Goal: Task Accomplishment & Management: Use online tool/utility

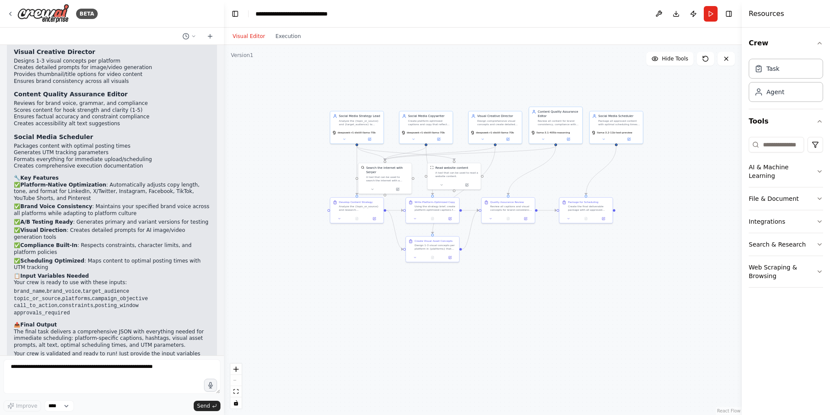
drag, startPoint x: 315, startPoint y: 98, endPoint x: 329, endPoint y: 80, distance: 23.4
click at [320, 83] on div ".deletable-edge-delete-btn { width: 20px; height: 20px; border: 0px solid #ffff…" at bounding box center [483, 230] width 518 height 370
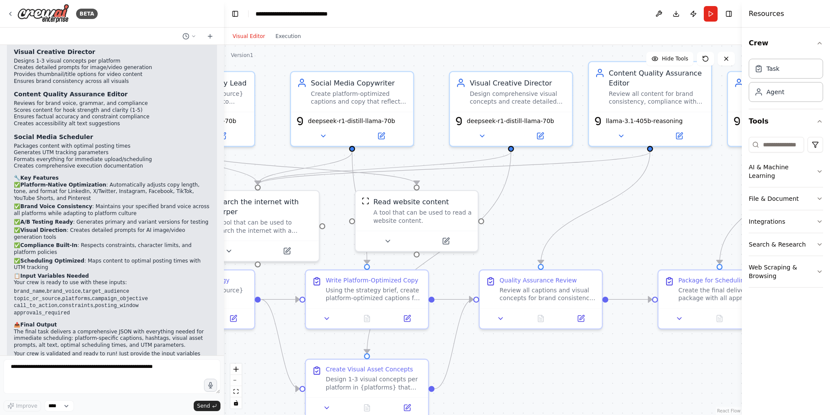
drag, startPoint x: 604, startPoint y: 312, endPoint x: 828, endPoint y: 398, distance: 240.5
click at [829, 403] on div "BETA Goal Create high-quality, on-brand social media posts automatically from a…" at bounding box center [415, 207] width 830 height 415
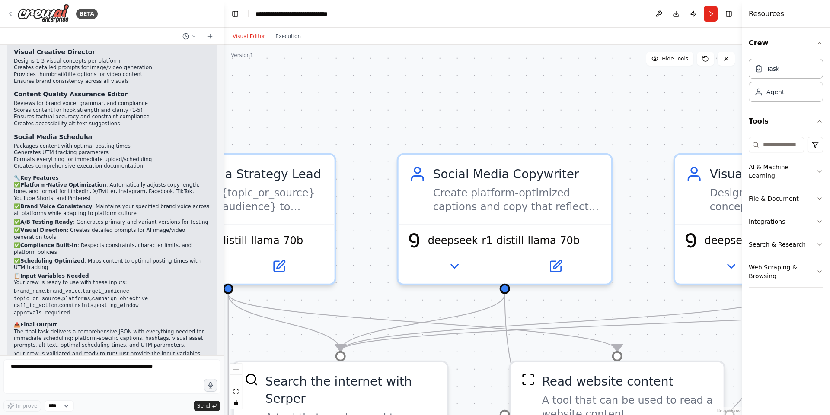
drag, startPoint x: 627, startPoint y: 255, endPoint x: 819, endPoint y: 396, distance: 238.7
click at [819, 396] on div "BETA Goal Create high-quality, on-brand social media posts automatically from a…" at bounding box center [415, 207] width 830 height 415
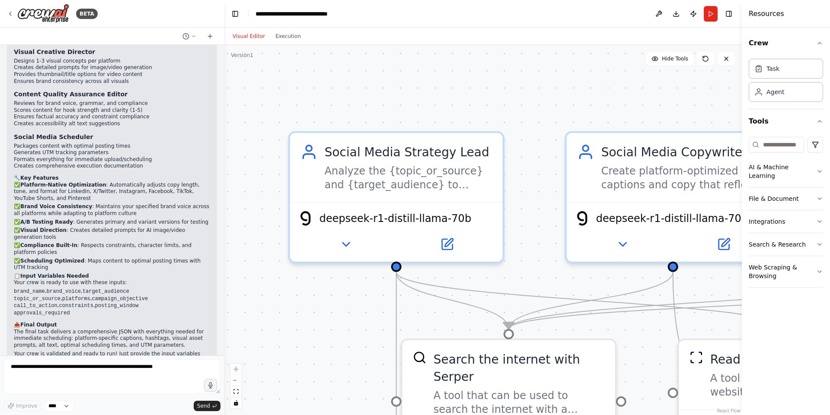
drag, startPoint x: 381, startPoint y: 121, endPoint x: 539, endPoint y: 101, distance: 159.5
click at [539, 101] on div ".deletable-edge-delete-btn { width: 20px; height: 20px; border: 0px solid #ffff…" at bounding box center [483, 230] width 518 height 370
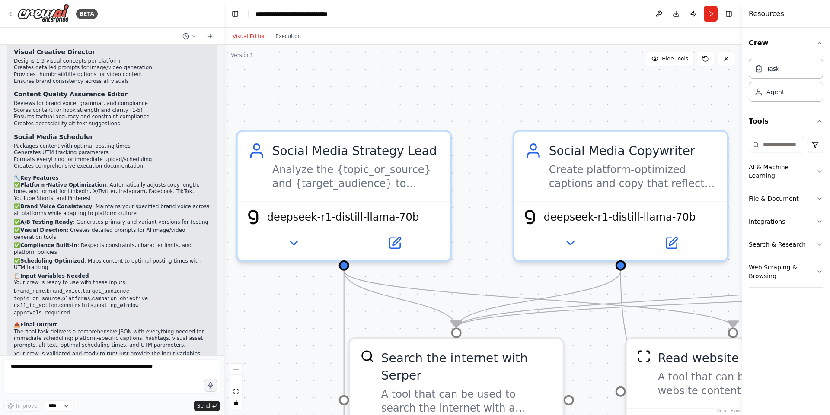
drag, startPoint x: 348, startPoint y: 308, endPoint x: 285, endPoint y: 305, distance: 63.6
click at [285, 305] on div ".deletable-edge-delete-btn { width: 20px; height: 20px; border: 0px solid #ffff…" at bounding box center [483, 230] width 518 height 370
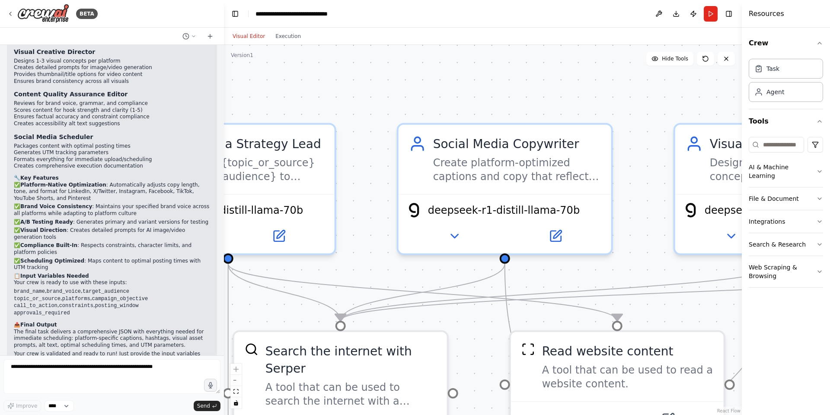
drag, startPoint x: 476, startPoint y: 271, endPoint x: 372, endPoint y: 265, distance: 104.3
click at [372, 265] on div ".deletable-edge-delete-btn { width: 20px; height: 20px; border: 0px solid #ffff…" at bounding box center [483, 230] width 518 height 370
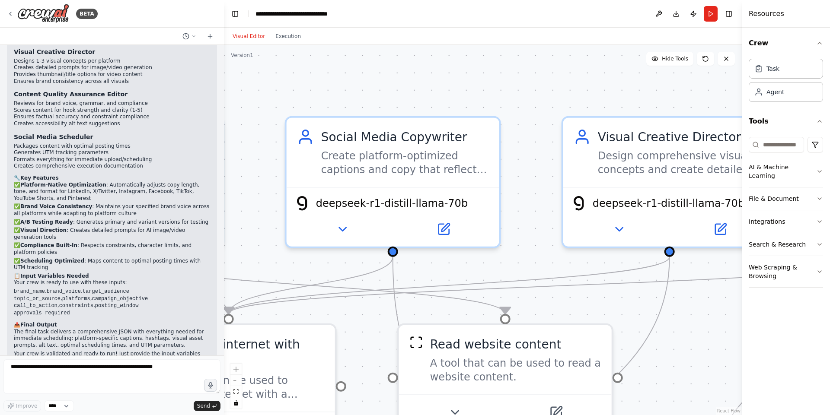
drag, startPoint x: 539, startPoint y: 282, endPoint x: 427, endPoint y: 275, distance: 112.1
click at [427, 275] on div ".deletable-edge-delete-btn { width: 20px; height: 20px; border: 0px solid #ffff…" at bounding box center [483, 230] width 518 height 370
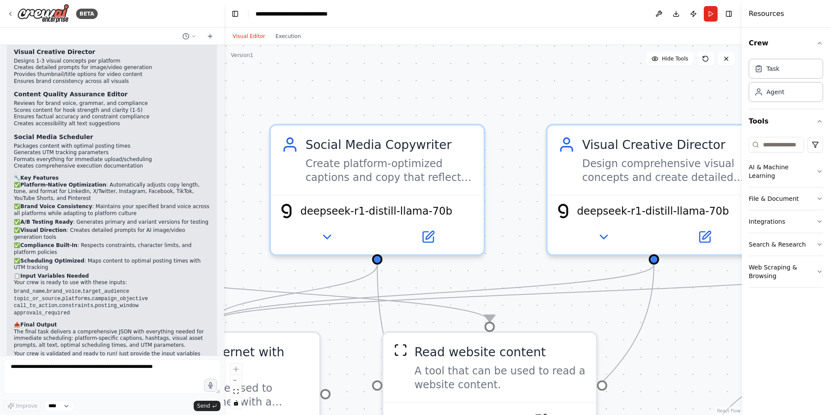
drag, startPoint x: 460, startPoint y: 268, endPoint x: 444, endPoint y: 276, distance: 17.4
click at [444, 276] on div ".deletable-edge-delete-btn { width: 20px; height: 20px; border: 0px solid #ffff…" at bounding box center [483, 230] width 518 height 370
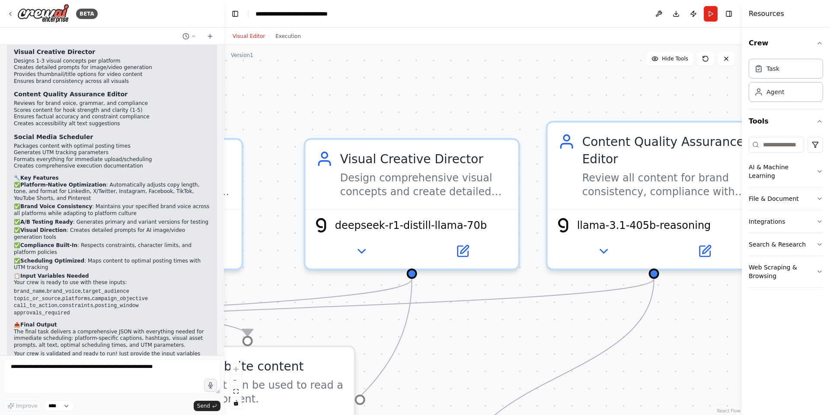
drag, startPoint x: 548, startPoint y: 273, endPoint x: 306, endPoint y: 287, distance: 242.4
click at [306, 287] on div ".deletable-edge-delete-btn { width: 20px; height: 20px; border: 0px solid #ffff…" at bounding box center [483, 230] width 518 height 370
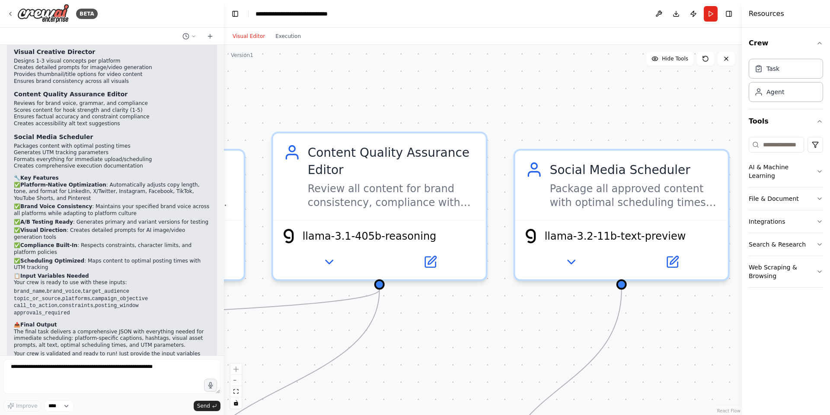
drag, startPoint x: 597, startPoint y: 322, endPoint x: 315, endPoint y: 334, distance: 282.0
click at [316, 334] on div ".deletable-edge-delete-btn { width: 20px; height: 20px; border: 0px solid #ffff…" at bounding box center [483, 230] width 518 height 370
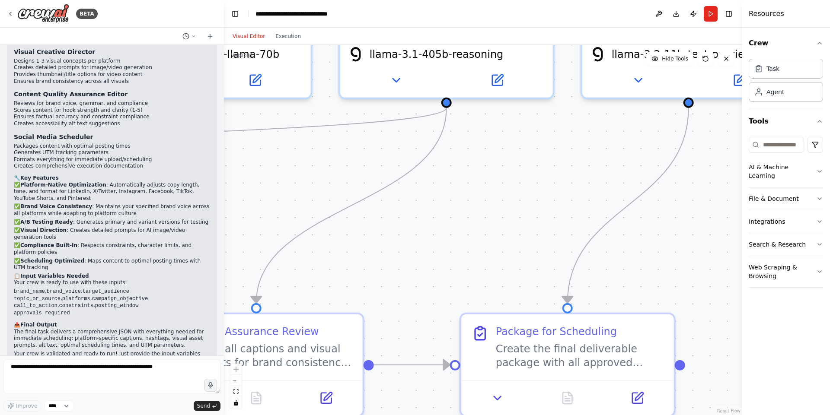
drag, startPoint x: 637, startPoint y: 336, endPoint x: 707, endPoint y: 164, distance: 185.7
click at [710, 154] on div ".deletable-edge-delete-btn { width: 20px; height: 20px; border: 0px solid #ffff…" at bounding box center [483, 230] width 518 height 370
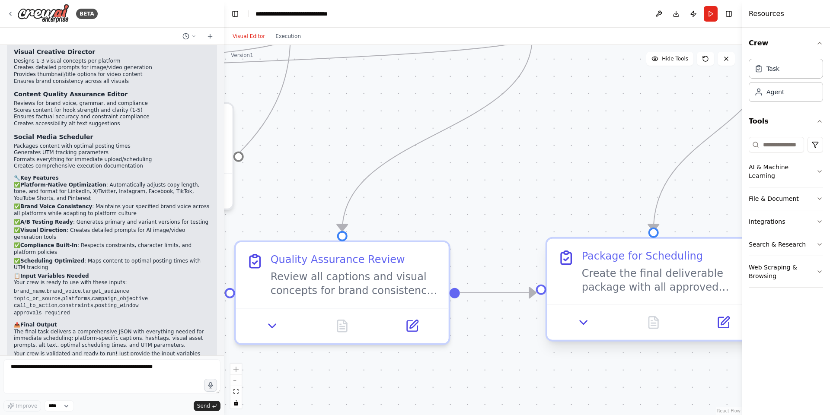
drag, startPoint x: 560, startPoint y: 253, endPoint x: 624, endPoint y: 236, distance: 65.8
click at [633, 224] on div ".deletable-edge-delete-btn { width: 20px; height: 20px; border: 0px solid #ffff…" at bounding box center [483, 230] width 518 height 370
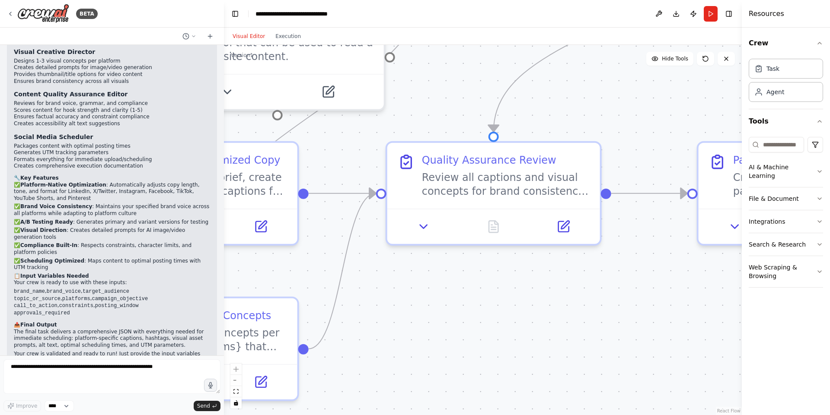
drag, startPoint x: 564, startPoint y: 313, endPoint x: 623, endPoint y: 271, distance: 72.3
click at [623, 271] on div ".deletable-edge-delete-btn { width: 20px; height: 20px; border: 0px solid #ffff…" at bounding box center [483, 230] width 518 height 370
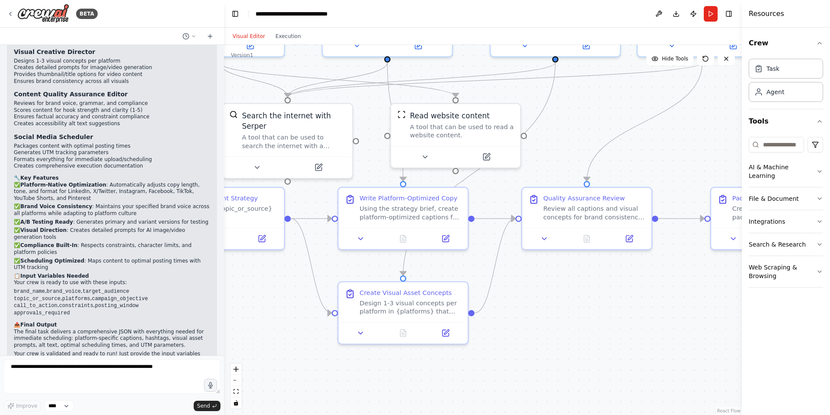
drag, startPoint x: 602, startPoint y: 320, endPoint x: 707, endPoint y: 307, distance: 105.4
click at [707, 305] on div ".deletable-edge-delete-btn { width: 20px; height: 20px; border: 0px solid #ffff…" at bounding box center [483, 230] width 518 height 370
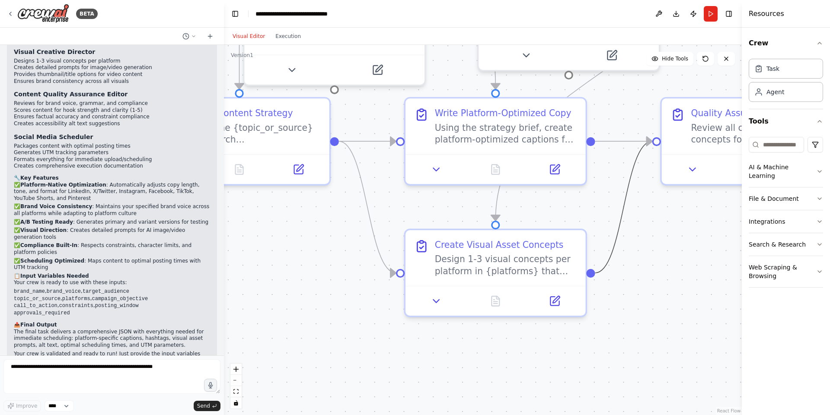
drag, startPoint x: 615, startPoint y: 288, endPoint x: 628, endPoint y: 415, distance: 127.8
click at [628, 415] on div ".deletable-edge-delete-btn { width: 20px; height: 20px; border: 0px solid #ffff…" at bounding box center [483, 230] width 518 height 370
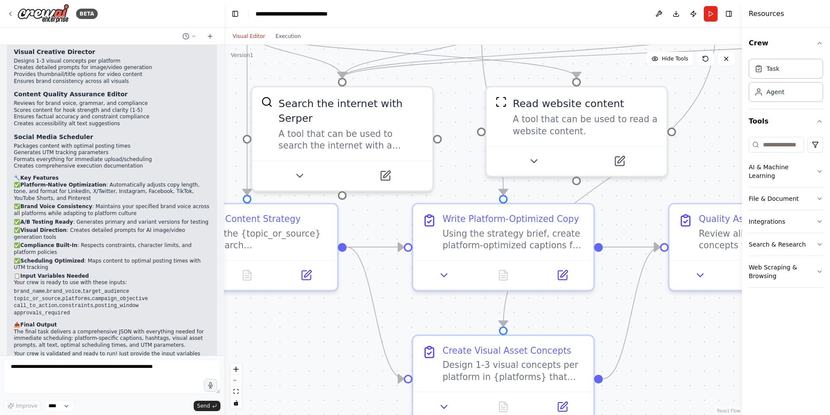
drag, startPoint x: 656, startPoint y: 309, endPoint x: 664, endPoint y: 415, distance: 106.2
click at [664, 415] on div ".deletable-edge-delete-btn { width: 20px; height: 20px; border: 0px solid #ffff…" at bounding box center [483, 230] width 518 height 370
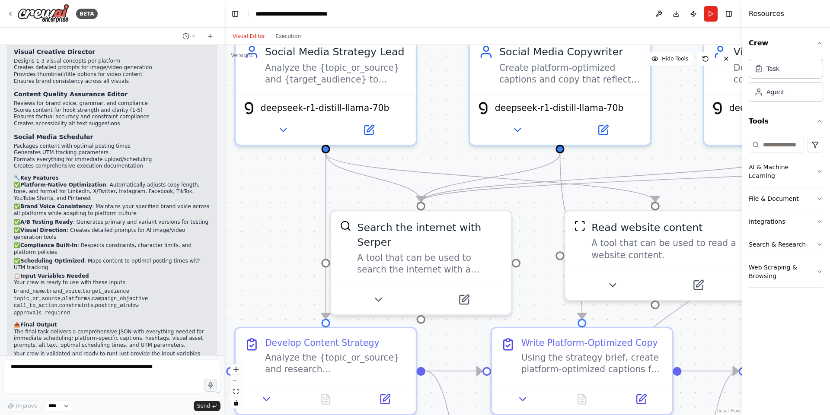
drag, startPoint x: 635, startPoint y: 213, endPoint x: 721, endPoint y: 332, distance: 147.0
click at [720, 334] on div ".deletable-edge-delete-btn { width: 20px; height: 20px; border: 0px solid #ffff…" at bounding box center [483, 230] width 518 height 370
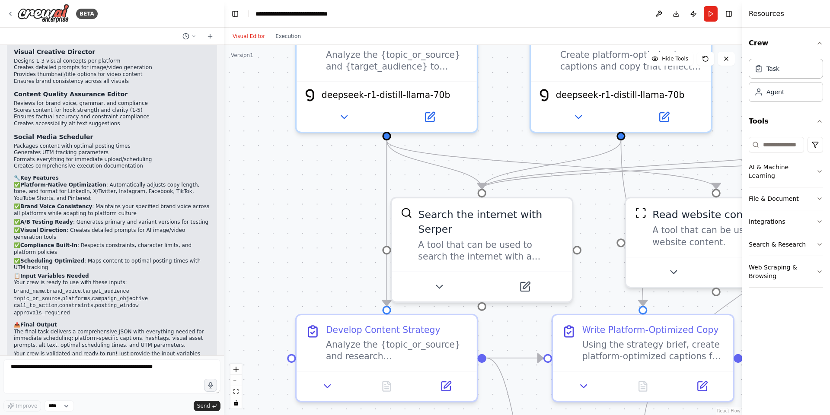
drag, startPoint x: 281, startPoint y: 221, endPoint x: 326, endPoint y: 211, distance: 45.5
click at [326, 211] on div ".deletable-edge-delete-btn { width: 20px; height: 20px; border: 0px solid #ffff…" at bounding box center [483, 230] width 518 height 370
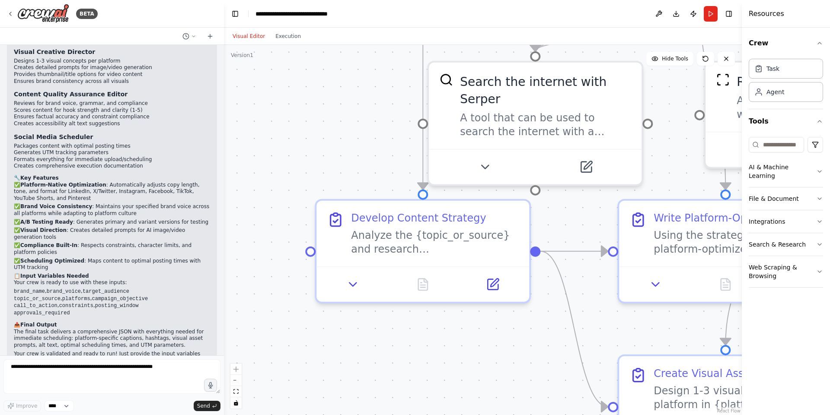
drag, startPoint x: 331, startPoint y: 263, endPoint x: 351, endPoint y: 98, distance: 166.2
click at [352, 99] on div ".deletable-edge-delete-btn { width: 20px; height: 20px; border: 0px solid #ffff…" at bounding box center [483, 230] width 518 height 370
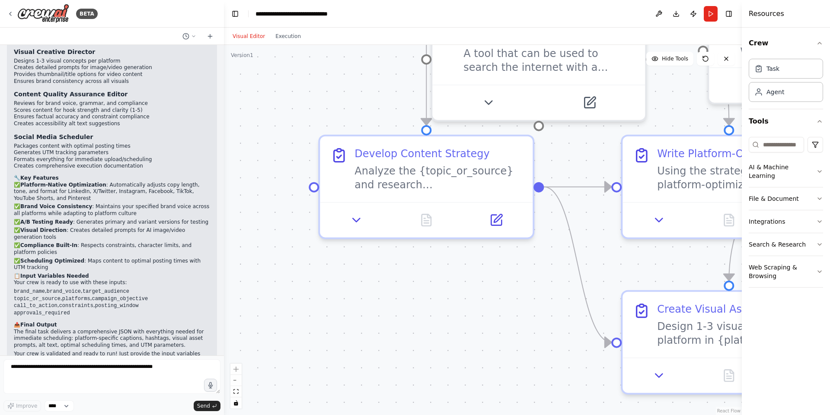
drag, startPoint x: 381, startPoint y: 314, endPoint x: 357, endPoint y: 307, distance: 24.8
click at [357, 307] on div ".deletable-edge-delete-btn { width: 20px; height: 20px; border: 0px solid #ffff…" at bounding box center [483, 230] width 518 height 370
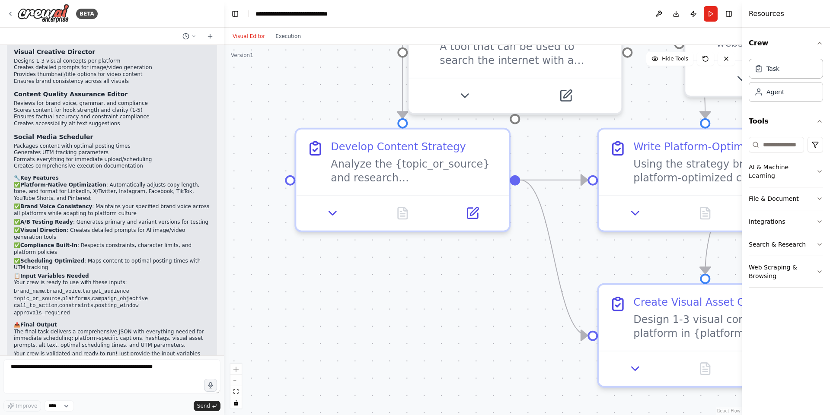
drag, startPoint x: 403, startPoint y: 305, endPoint x: 338, endPoint y: 315, distance: 66.0
click at [338, 315] on div ".deletable-edge-delete-btn { width: 20px; height: 20px; border: 0px solid #ffff…" at bounding box center [483, 230] width 518 height 370
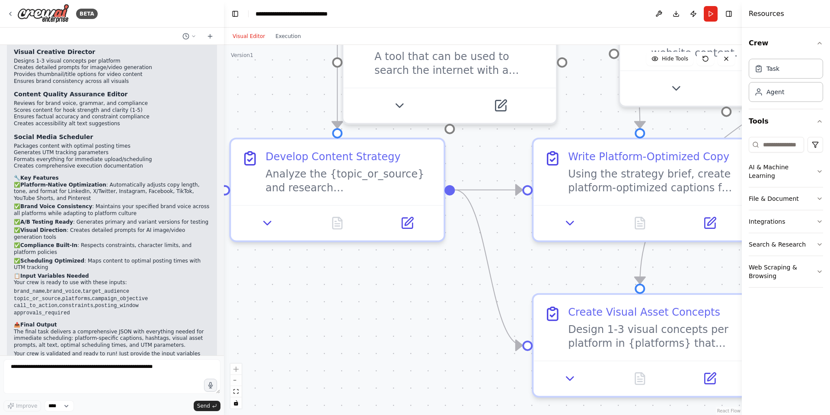
drag, startPoint x: 376, startPoint y: 318, endPoint x: 352, endPoint y: 327, distance: 25.4
click at [352, 327] on div ".deletable-edge-delete-btn { width: 20px; height: 20px; border: 0px solid #ffff…" at bounding box center [483, 230] width 518 height 370
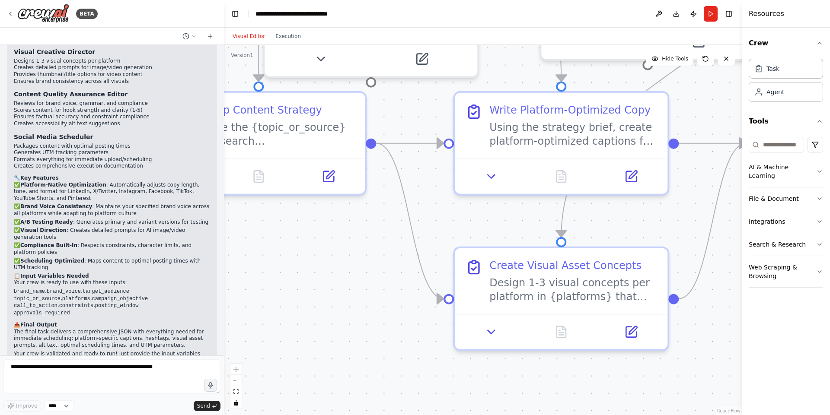
drag, startPoint x: 368, startPoint y: 320, endPoint x: 328, endPoint y: 259, distance: 73.1
click at [328, 259] on div ".deletable-edge-delete-btn { width: 20px; height: 20px; border: 0px solid #ffff…" at bounding box center [483, 230] width 518 height 370
drag, startPoint x: 350, startPoint y: 288, endPoint x: 309, endPoint y: 242, distance: 62.2
click at [309, 242] on div ".deletable-edge-delete-btn { width: 20px; height: 20px; border: 0px solid #ffff…" at bounding box center [483, 230] width 518 height 370
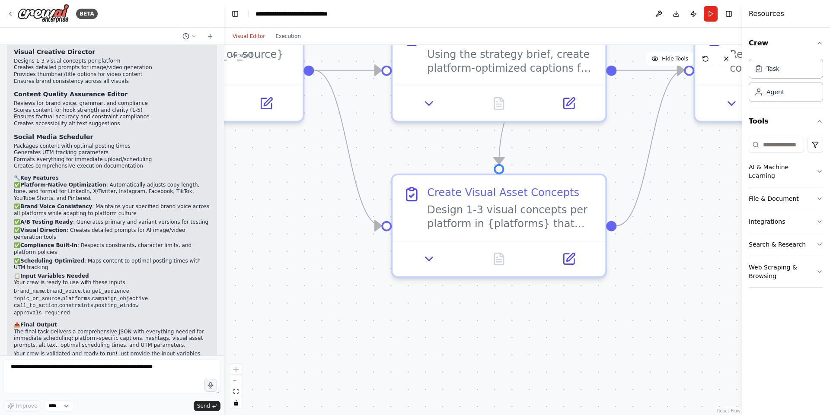
click at [310, 248] on div ".deletable-edge-delete-btn { width: 20px; height: 20px; border: 0px solid #ffff…" at bounding box center [483, 230] width 518 height 370
drag, startPoint x: 332, startPoint y: 293, endPoint x: 320, endPoint y: 271, distance: 25.0
click at [320, 271] on div ".deletable-edge-delete-btn { width: 20px; height: 20px; border: 0px solid #ffff…" at bounding box center [483, 230] width 518 height 370
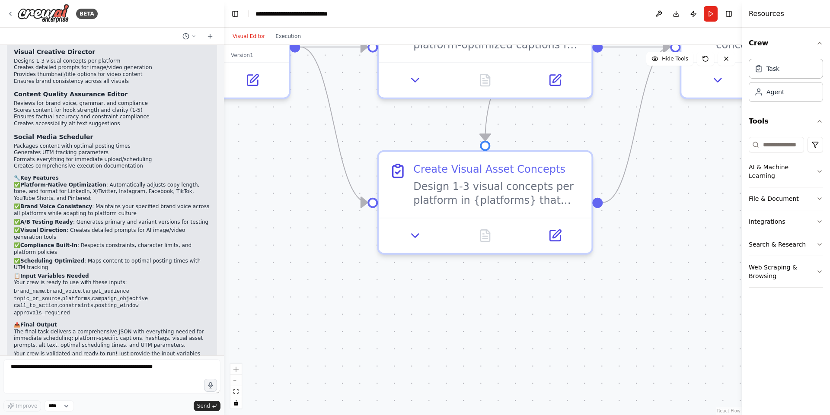
drag, startPoint x: 360, startPoint y: 304, endPoint x: 347, endPoint y: 322, distance: 22.3
click at [347, 322] on div ".deletable-edge-delete-btn { width: 20px; height: 20px; border: 0px solid #ffff…" at bounding box center [483, 230] width 518 height 370
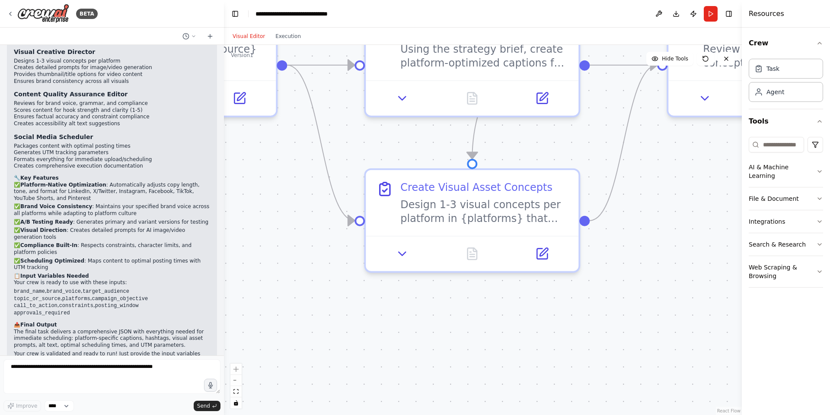
drag, startPoint x: 441, startPoint y: 345, endPoint x: 393, endPoint y: 354, distance: 48.8
click at [393, 354] on div ".deletable-edge-delete-btn { width: 20px; height: 20px; border: 0px solid #ffff…" at bounding box center [483, 230] width 518 height 370
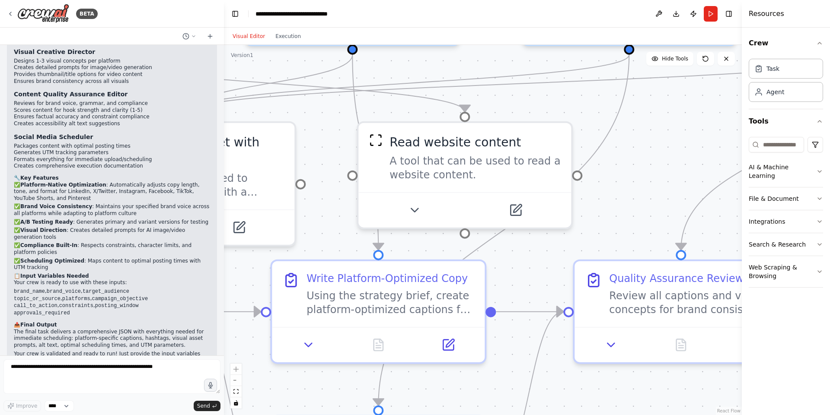
drag, startPoint x: 625, startPoint y: 225, endPoint x: 598, endPoint y: 399, distance: 176.3
click at [595, 409] on div ".deletable-edge-delete-btn { width: 20px; height: 20px; border: 0px solid #ffff…" at bounding box center [483, 230] width 518 height 370
drag, startPoint x: 604, startPoint y: 229, endPoint x: 525, endPoint y: 281, distance: 94.6
click at [525, 281] on div ".deletable-edge-delete-btn { width: 20px; height: 20px; border: 0px solid #ffff…" at bounding box center [483, 230] width 518 height 370
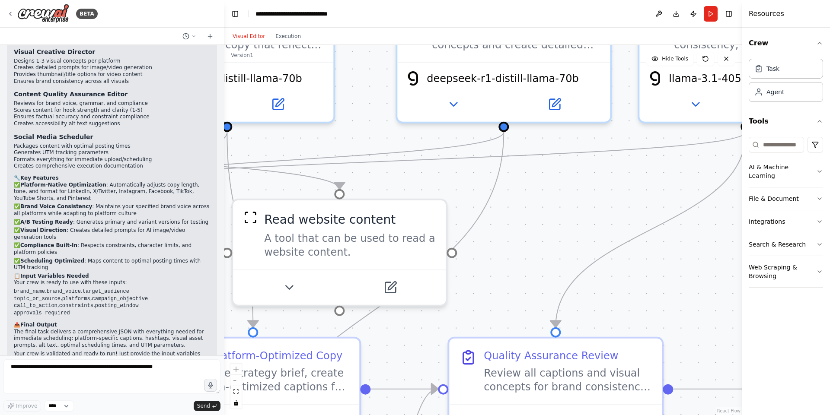
drag, startPoint x: 575, startPoint y: 256, endPoint x: 554, endPoint y: 256, distance: 20.7
click at [554, 256] on div ".deletable-edge-delete-btn { width: 20px; height: 20px; border: 0px solid #ffff…" at bounding box center [483, 230] width 518 height 370
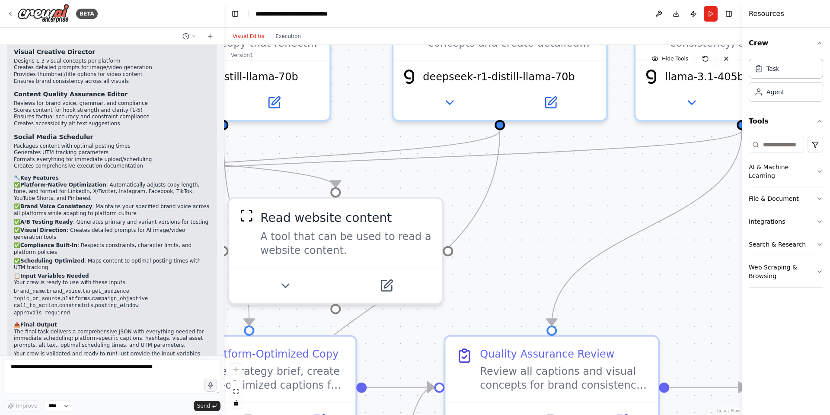
drag
click at [404, 194] on div ".deletable-edge-delete-btn { width: 20px; height: 20px; border: 0px solid #ffff…" at bounding box center [483, 230] width 518 height 370
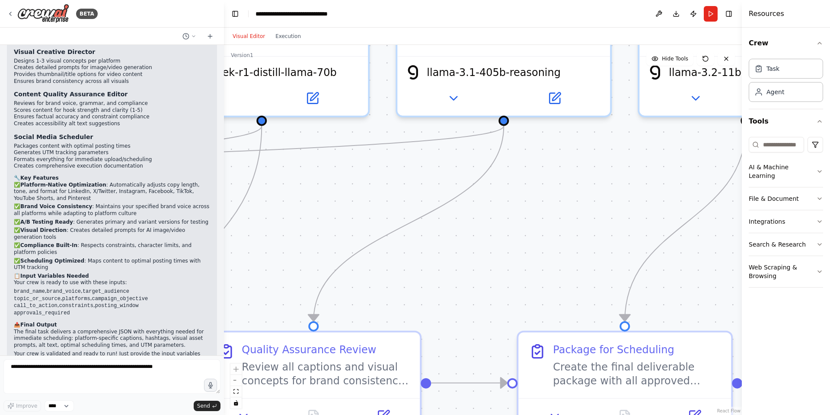
click at [443, 237] on div ".deletable-edge-delete-btn { width: 20px; height: 20px; border: 0px solid #ffff…" at bounding box center [483, 230] width 518 height 370
click at [433, 245] on div ".deletable-edge-delete-btn { width: 20px; height: 20px; border: 0px solid #ffff…" at bounding box center [483, 230] width 518 height 370
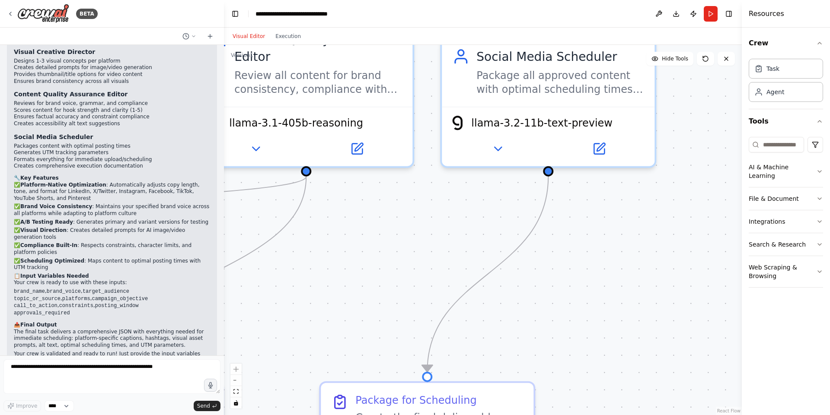
click at [484, 220] on div ".deletable-edge-delete-btn { width: 20px; height: 20px; border: 0px solid #ffff…" at bounding box center [483, 230] width 518 height 370
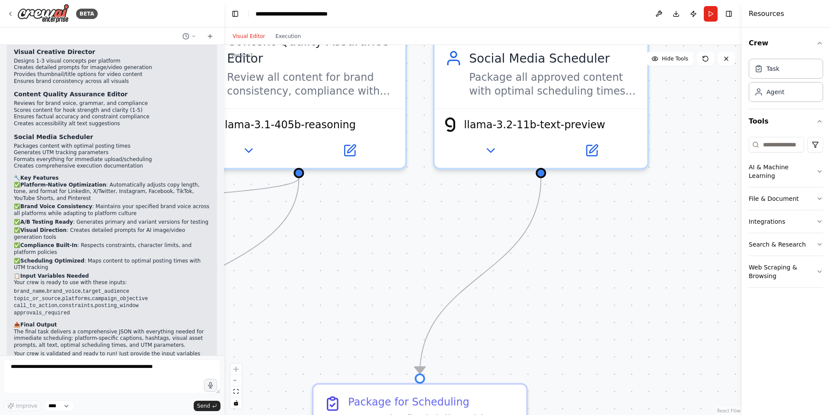
click at [548, 177] on div ".deletable-edge-delete-btn { width: 20px; height: 20px; border: 0px solid #ffff…" at bounding box center [483, 230] width 518 height 370
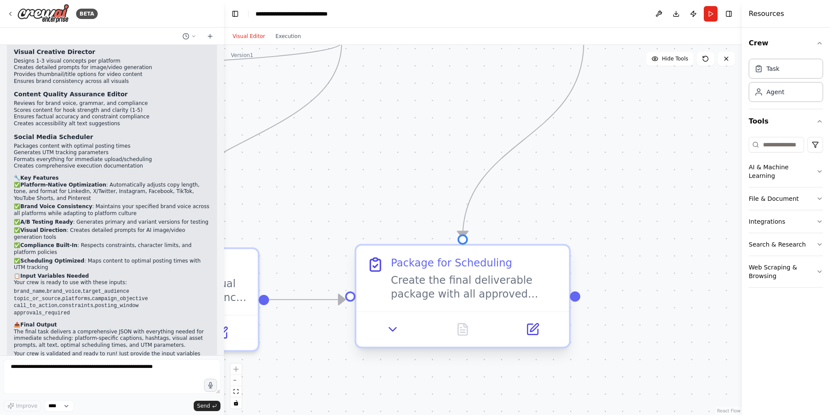
click at [465, 290] on div "Create the final deliverable package with all approved content formatted for im…" at bounding box center [475, 288] width 168 height 28
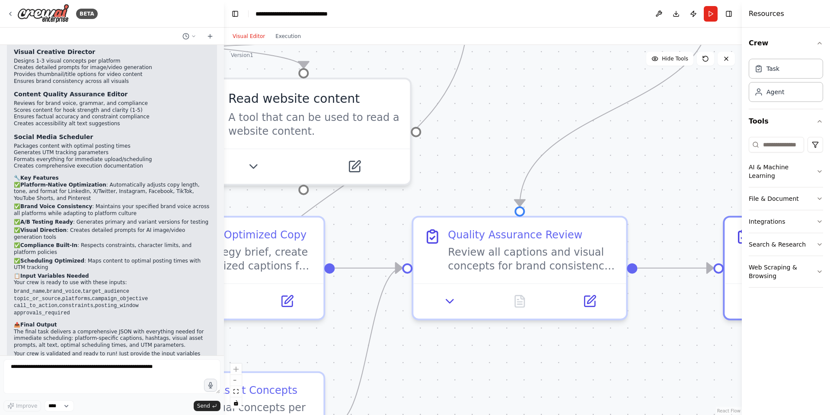
click at [682, 119] on div ".deletable-edge-delete-btn { width: 20px; height: 20px; border: 0px solid #ffff…" at bounding box center [483, 230] width 518 height 370
click at [527, 341] on div ".deletable-edge-delete-btn { width: 20px; height: 20px; border: 0px solid #ffff…" at bounding box center [483, 230] width 518 height 370
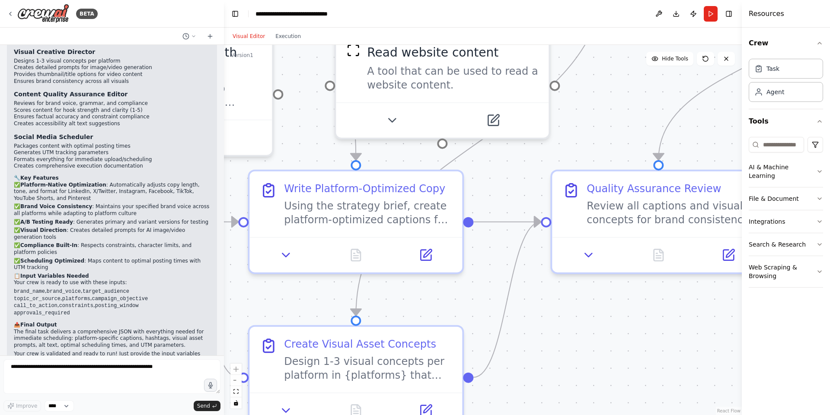
click at [453, 296] on div ".deletable-edge-delete-btn { width: 20px; height: 20px; border: 0px solid #ffff…" at bounding box center [483, 230] width 518 height 370
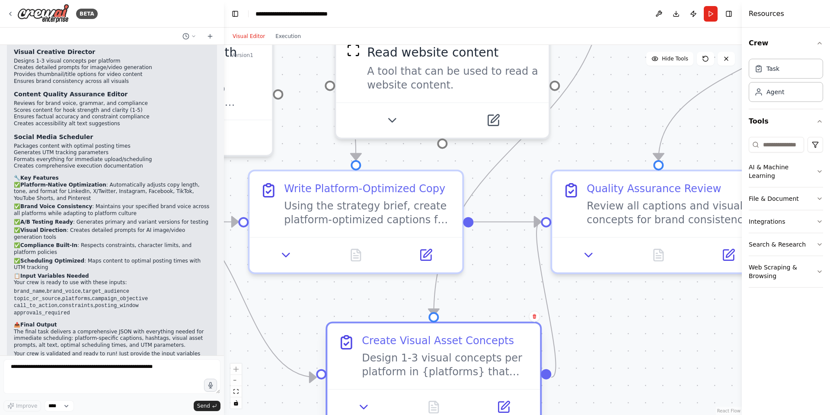
click at [442, 327] on div "Create Visual Asset Concepts Design 1-3 visual concepts per platform in {platfo…" at bounding box center [433, 357] width 213 height 66
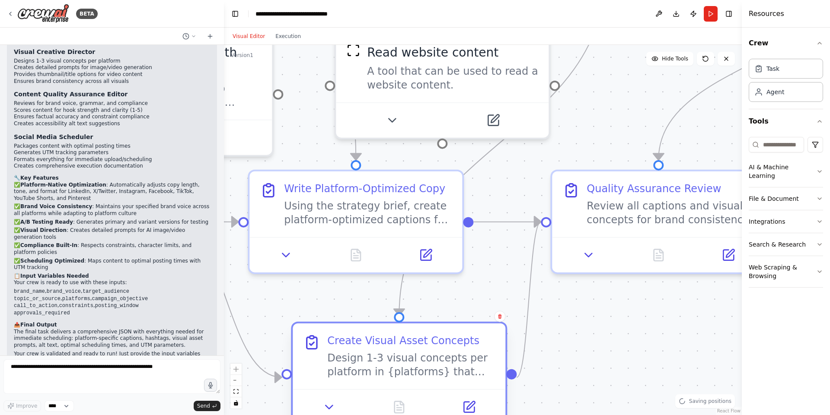
click at [367, 345] on div "Create Visual Asset Concepts" at bounding box center [403, 341] width 152 height 14
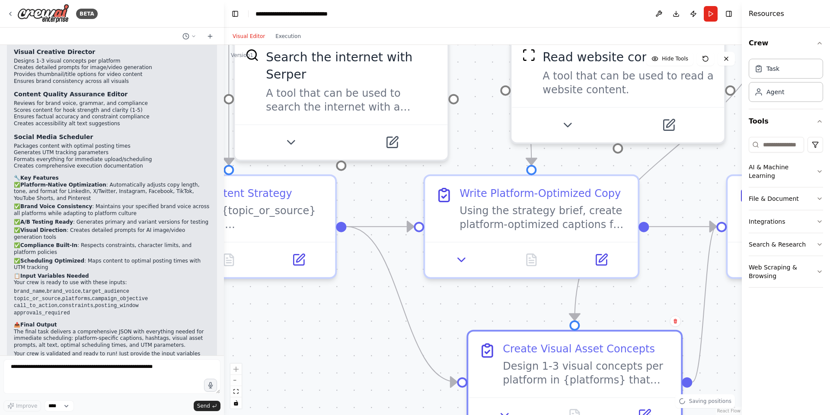
click at [646, 304] on div ".deletable-edge-delete-btn { width: 20px; height: 20px; border: 0px solid #ffff…" at bounding box center [483, 230] width 518 height 370
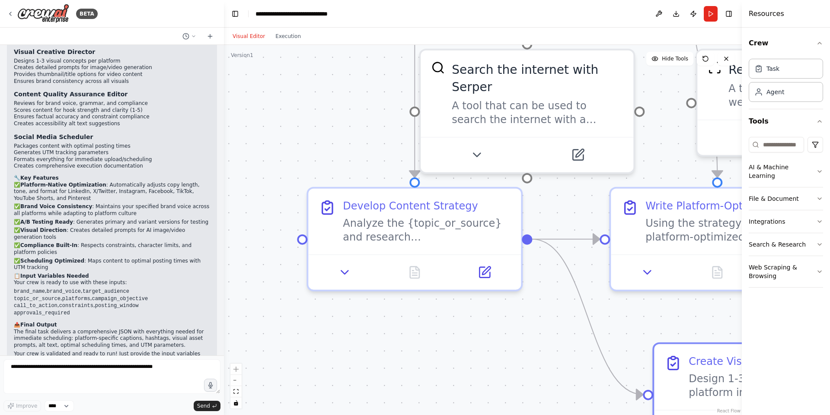
click at [715, 310] on div ".deletable-edge-delete-btn { width: 20px; height: 20px; border: 0px solid #ffff…" at bounding box center [483, 230] width 518 height 370
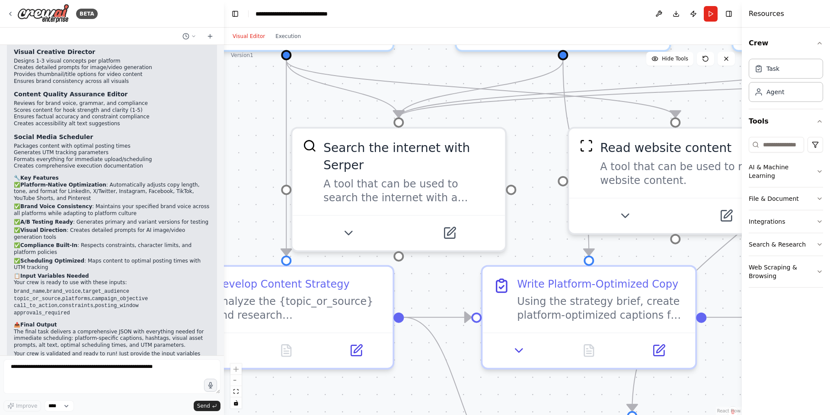
click at [421, 415] on div ".deletable-edge-delete-btn { width: 20px; height: 20px; border: 0px solid #ffff…" at bounding box center [483, 230] width 518 height 370
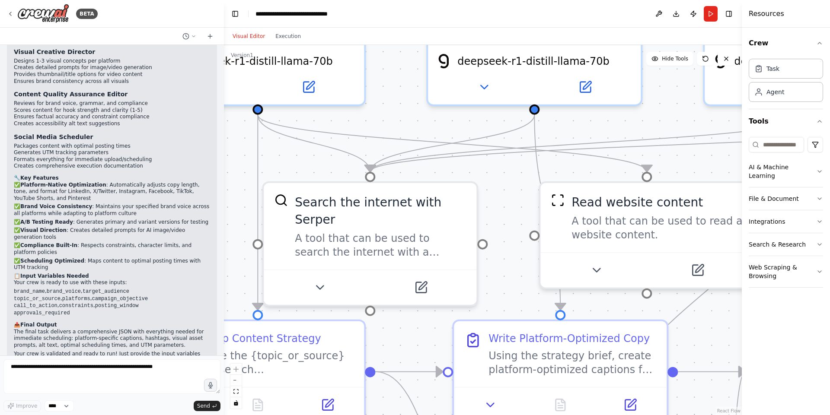
click at [514, 277] on div ".deletable-edge-delete-btn { width: 20px; height: 20px; border: 0px solid #ffff…" at bounding box center [483, 230] width 518 height 370
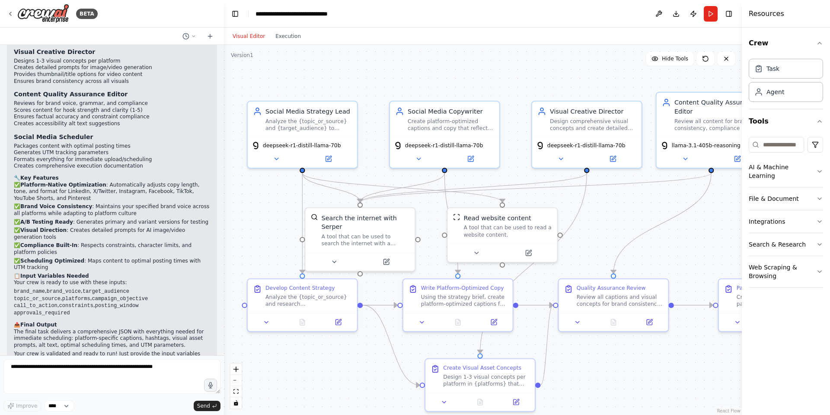
click at [596, 213] on div ".deletable-edge-delete-btn { width: 20px; height: 20px; border: 0px solid #ffff…" at bounding box center [483, 230] width 518 height 370
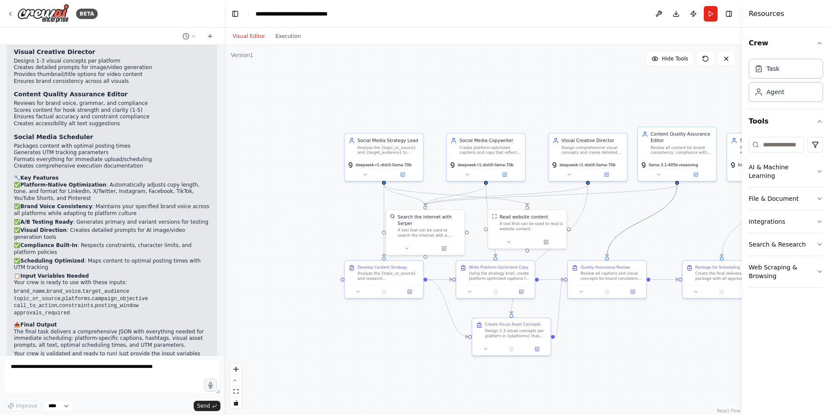
click at [600, 225] on div ".deletable-edge-delete-btn { width: 20px; height: 20px; border: 0px solid #ffff…" at bounding box center [483, 230] width 518 height 370
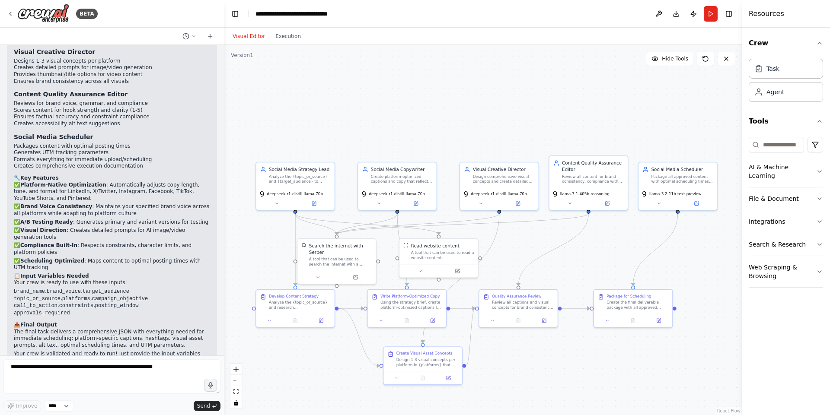
click at [567, 271] on div ".deletable-edge-delete-btn { width: 20px; height: 20px; border: 0px solid #ffff…" at bounding box center [483, 230] width 518 height 370
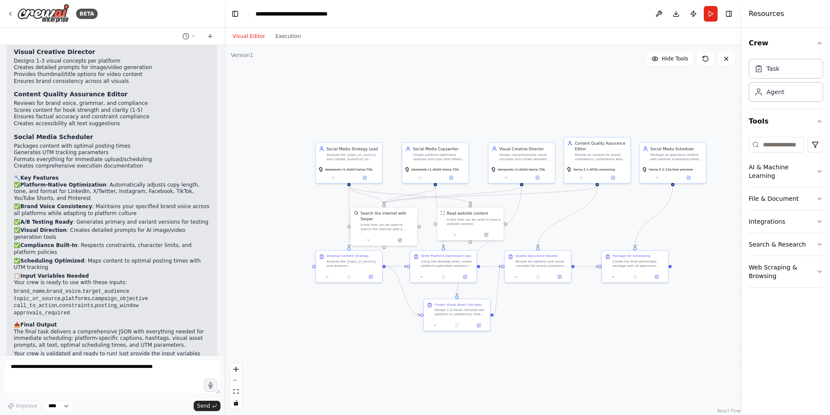
click at [586, 240] on div ".deletable-edge-delete-btn { width: 20px; height: 20px; border: 0px solid #ffff…" at bounding box center [483, 230] width 518 height 370
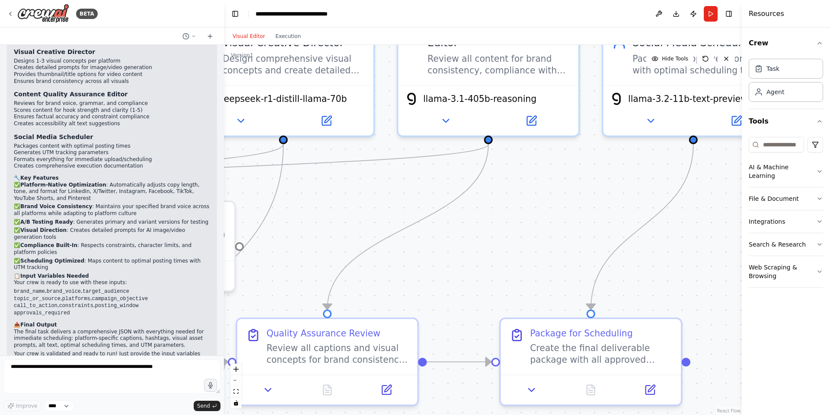
click at [506, 265] on div ".deletable-edge-delete-btn { width: 20px; height: 20px; border: 0px solid #ffff…" at bounding box center [483, 230] width 518 height 370
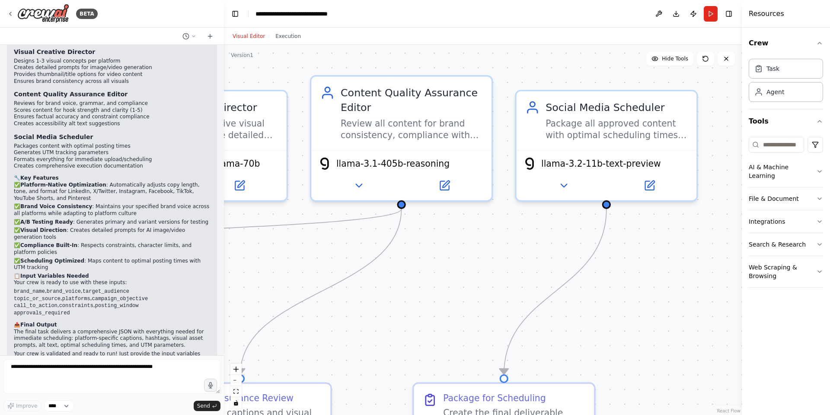
click at [479, 287] on div ".deletable-edge-delete-btn { width: 20px; height: 20px; border: 0px solid #ffff…" at bounding box center [483, 230] width 518 height 370
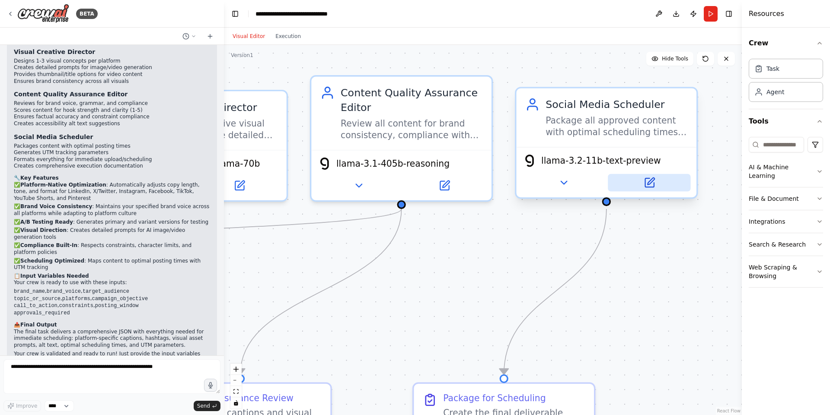
click at [651, 186] on icon at bounding box center [649, 182] width 9 height 9
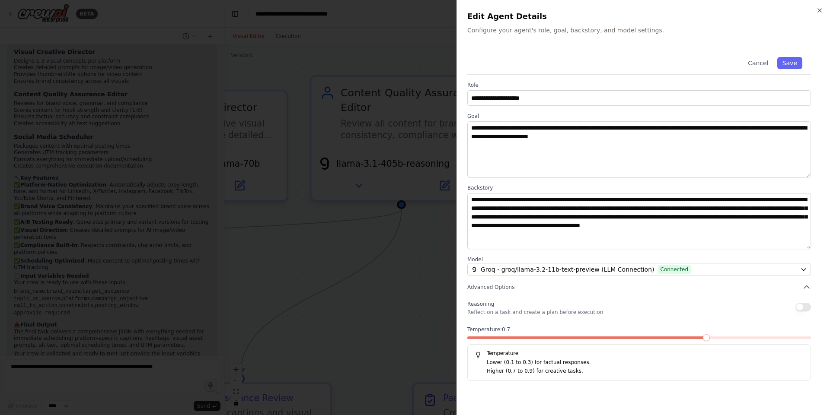
click at [704, 338] on span at bounding box center [706, 337] width 7 height 7
click at [703, 298] on div "**********" at bounding box center [643, 214] width 352 height 333
click at [407, 294] on div at bounding box center [415, 207] width 830 height 415
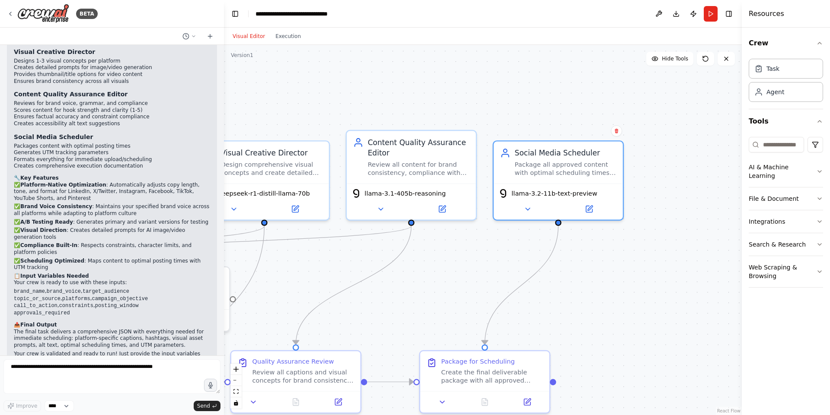
drag, startPoint x: 433, startPoint y: 276, endPoint x: 550, endPoint y: 232, distance: 125.0
click at [550, 232] on div ".deletable-edge-delete-btn { width: 20px; height: 20px; border: 0px solid #ffff…" at bounding box center [483, 230] width 518 height 370
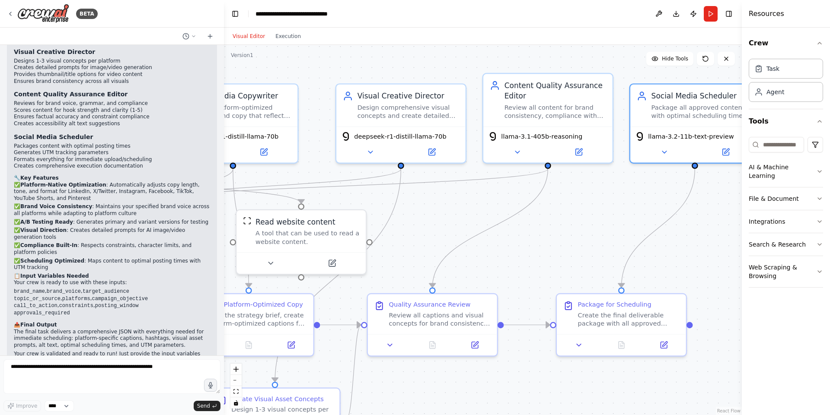
drag, startPoint x: 514, startPoint y: 264, endPoint x: 536, endPoint y: 250, distance: 26.0
click at [538, 249] on div ".deletable-edge-delete-btn { width: 20px; height: 20px; border: 0px solid #ffff…" at bounding box center [483, 230] width 518 height 370
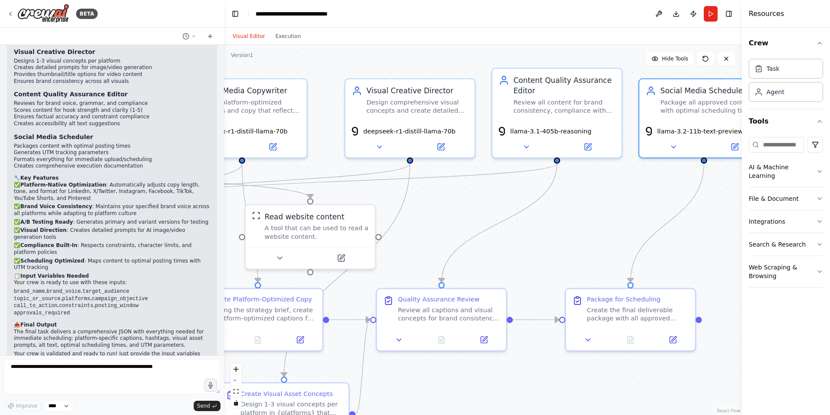
drag, startPoint x: 528, startPoint y: 255, endPoint x: 539, endPoint y: 247, distance: 13.4
click at [539, 247] on div ".deletable-edge-delete-btn { width: 20px; height: 20px; border: 0px solid #ffff…" at bounding box center [483, 230] width 518 height 370
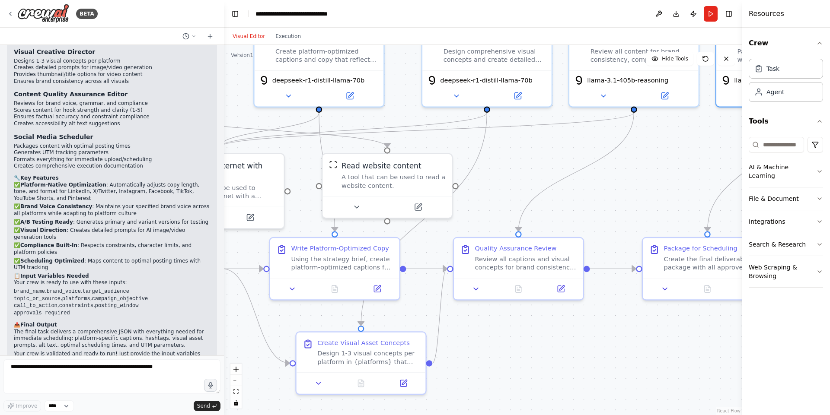
drag, startPoint x: 533, startPoint y: 270, endPoint x: 591, endPoint y: 232, distance: 69.5
click at [591, 232] on div ".deletable-edge-delete-btn { width: 20px; height: 20px; border: 0px solid #ffff…" at bounding box center [483, 230] width 518 height 370
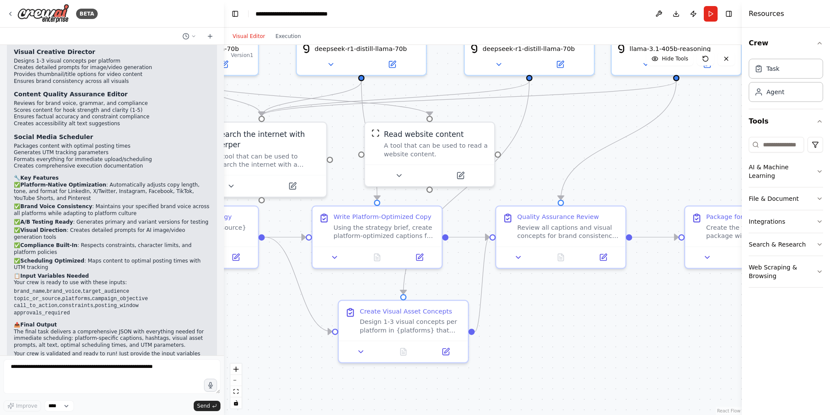
drag, startPoint x: 559, startPoint y: 359, endPoint x: 597, endPoint y: 336, distance: 45.0
click at [602, 328] on div ".deletable-edge-delete-btn { width: 20px; height: 20px; border: 0px solid #ffff…" at bounding box center [483, 230] width 518 height 370
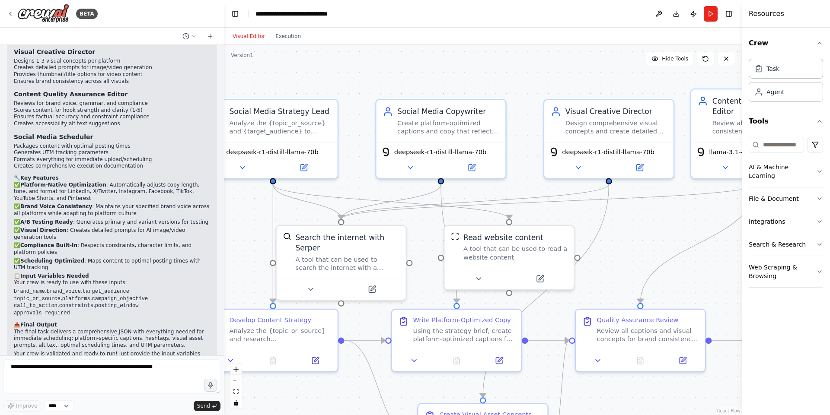
drag, startPoint x: 582, startPoint y: 324, endPoint x: 656, endPoint y: 415, distance: 116.8
click at [656, 415] on div ".deletable-edge-delete-btn { width: 20px; height: 20px; border: 0px solid #ffff…" at bounding box center [483, 230] width 518 height 370
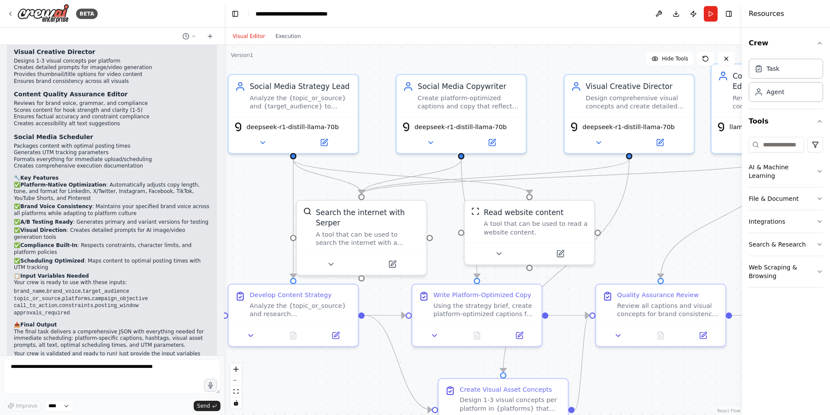
drag, startPoint x: 415, startPoint y: 297, endPoint x: 435, endPoint y: 272, distance: 32.3
click at [435, 272] on div ".deletable-edge-delete-btn { width: 20px; height: 20px; border: 0px solid #ffff…" at bounding box center [483, 230] width 518 height 370
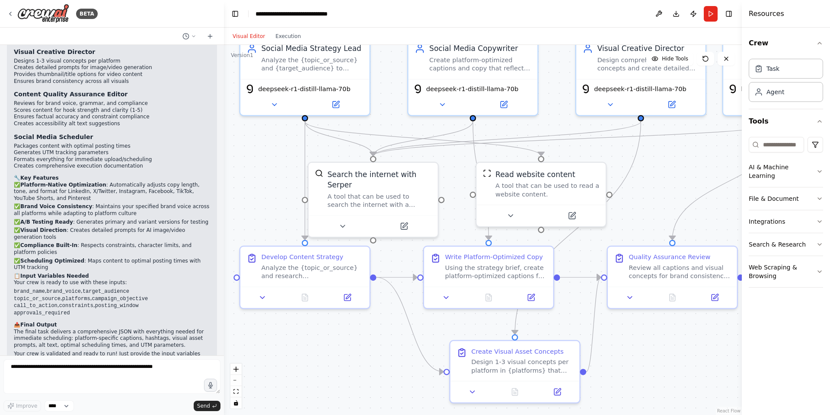
drag, startPoint x: 363, startPoint y: 375, endPoint x: 375, endPoint y: 336, distance: 40.3
click at [375, 336] on div ".deletable-edge-delete-btn { width: 20px; height: 20px; border: 0px solid #ffff…" at bounding box center [483, 230] width 518 height 370
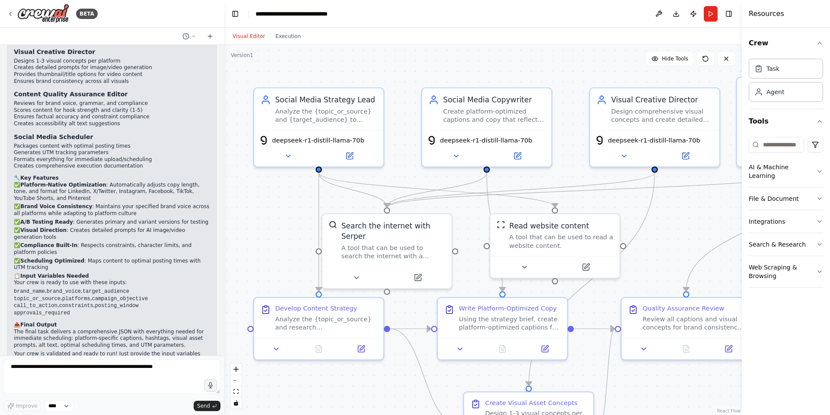
drag, startPoint x: 375, startPoint y: 336, endPoint x: 389, endPoint y: 389, distance: 54.6
click at [389, 389] on div ".deletable-edge-delete-btn { width: 20px; height: 20px; border: 0px solid #ffff…" at bounding box center [483, 230] width 518 height 370
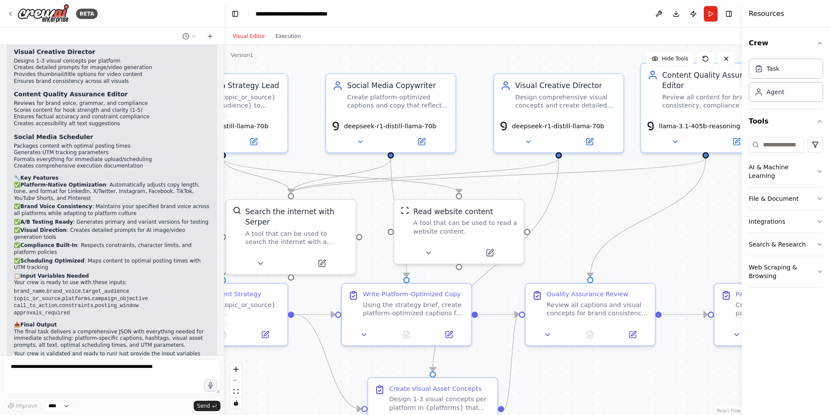
drag, startPoint x: 296, startPoint y: 243, endPoint x: 200, endPoint y: 228, distance: 97.5
click at [200, 228] on div "BETA Goal Create high-quality, on-brand social media posts automatically from a…" at bounding box center [415, 207] width 830 height 415
drag, startPoint x: 317, startPoint y: 220, endPoint x: 333, endPoint y: 221, distance: 16.0
click at [333, 221] on div "Search the internet with Serper" at bounding box center [313, 214] width 104 height 21
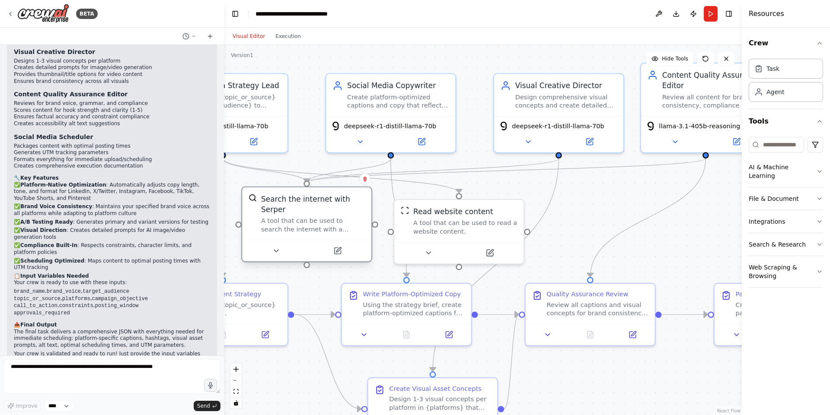
drag, startPoint x: 335, startPoint y: 237, endPoint x: 334, endPoint y: 227, distance: 9.9
click at [334, 227] on div "A tool that can be used to search the internet with a search_query. Supports di…" at bounding box center [313, 225] width 104 height 17
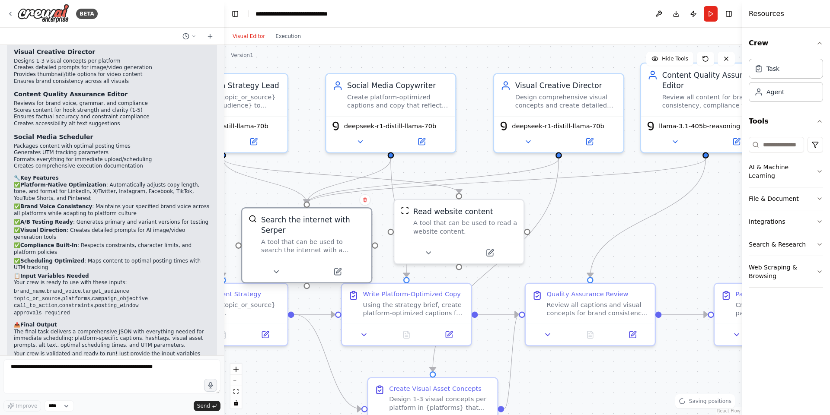
drag, startPoint x: 331, startPoint y: 210, endPoint x: 327, endPoint y: 236, distance: 25.3
click at [327, 236] on div "Search the internet with Serper" at bounding box center [313, 225] width 104 height 21
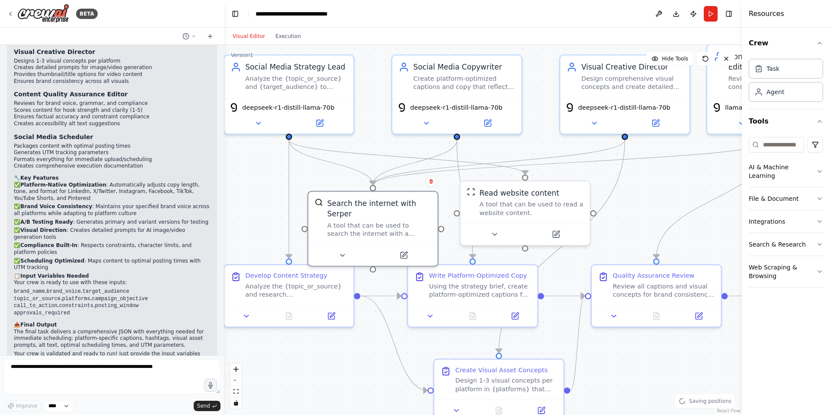
drag, startPoint x: 570, startPoint y: 234, endPoint x: 635, endPoint y: 216, distance: 68.3
click at [635, 216] on div ".deletable-edge-delete-btn { width: 20px; height: 20px; border: 0px solid #ffff…" at bounding box center [483, 230] width 518 height 370
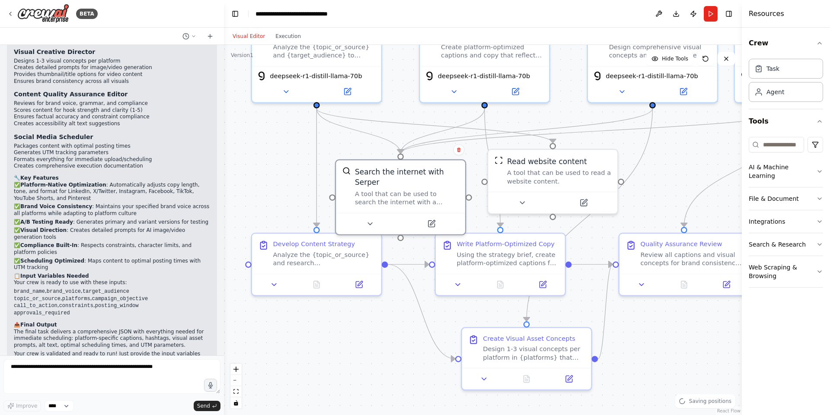
drag, startPoint x: 310, startPoint y: 367, endPoint x: 363, endPoint y: 322, distance: 69.3
click at [363, 322] on div ".deletable-edge-delete-btn { width: 20px; height: 20px; border: 0px solid #ffff…" at bounding box center [483, 230] width 518 height 370
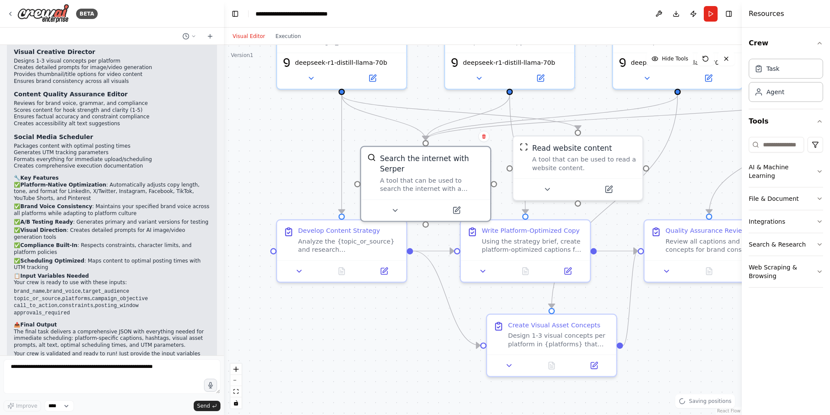
click at [364, 324] on div ".deletable-edge-delete-btn { width: 20px; height: 20px; border: 0px solid #ffff…" at bounding box center [483, 230] width 518 height 370
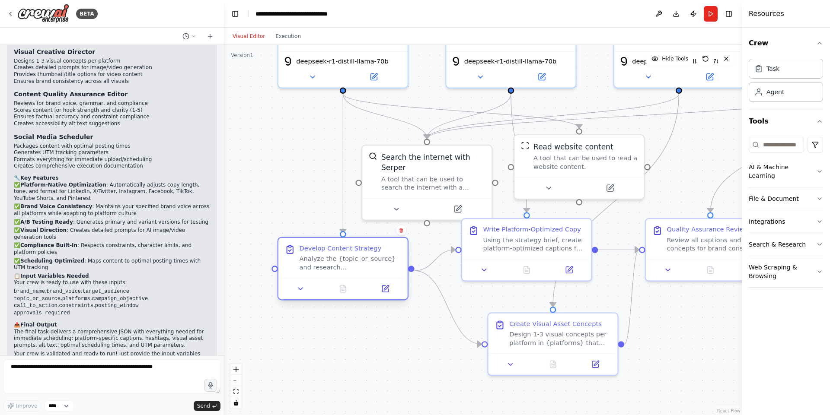
drag, startPoint x: 357, startPoint y: 255, endPoint x: 355, endPoint y: 277, distance: 21.7
click at [355, 277] on div "Develop Content Strategy Analyze the {topic_or_source} and research {target_aud…" at bounding box center [342, 258] width 129 height 40
click at [361, 331] on div ".deletable-edge-delete-btn { width: 20px; height: 20px; border: 0px solid #ffff…" at bounding box center [483, 230] width 518 height 370
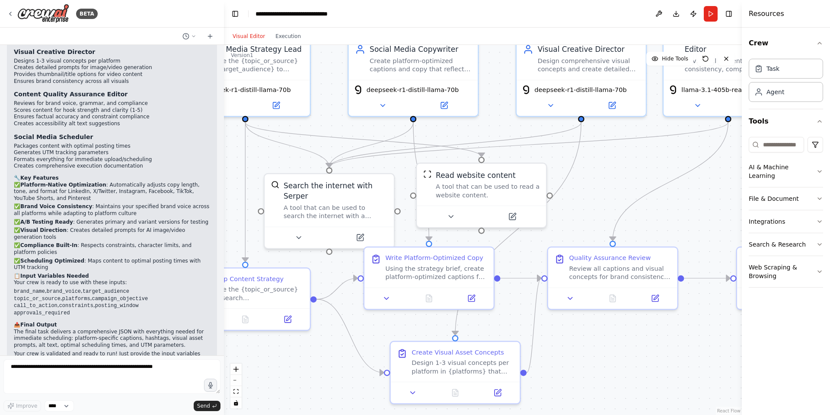
drag, startPoint x: 406, startPoint y: 356, endPoint x: 280, endPoint y: 383, distance: 128.8
click at [280, 383] on div ".deletable-edge-delete-btn { width: 20px; height: 20px; border: 0px solid #ffff…" at bounding box center [483, 230] width 518 height 370
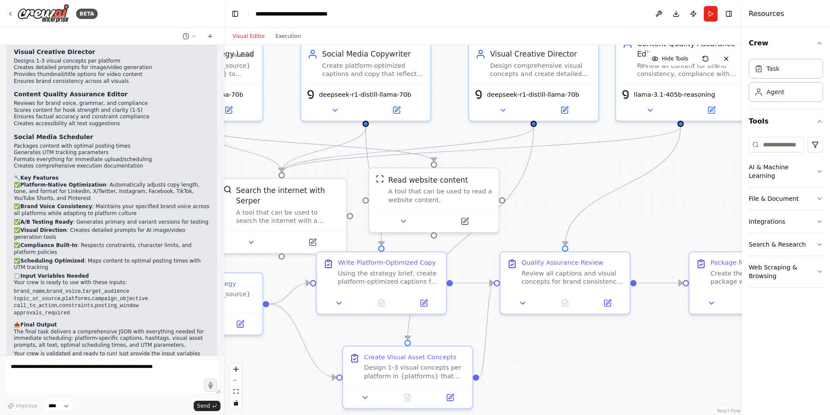
drag, startPoint x: 585, startPoint y: 360, endPoint x: 449, endPoint y: 338, distance: 138.0
click at [449, 338] on div ".deletable-edge-delete-btn { width: 20px; height: 20px; border: 0px solid #ffff…" at bounding box center [483, 230] width 518 height 370
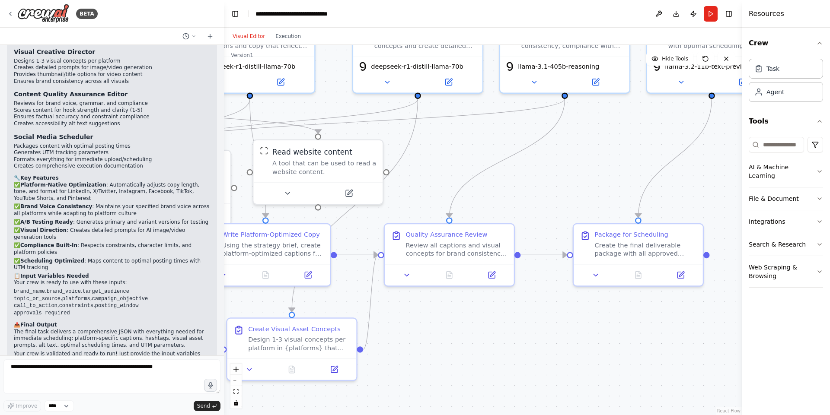
drag, startPoint x: 586, startPoint y: 320, endPoint x: 482, endPoint y: 355, distance: 109.5
click at [482, 355] on div ".deletable-edge-delete-btn { width: 20px; height: 20px; border: 0px solid #ffff…" at bounding box center [483, 230] width 518 height 370
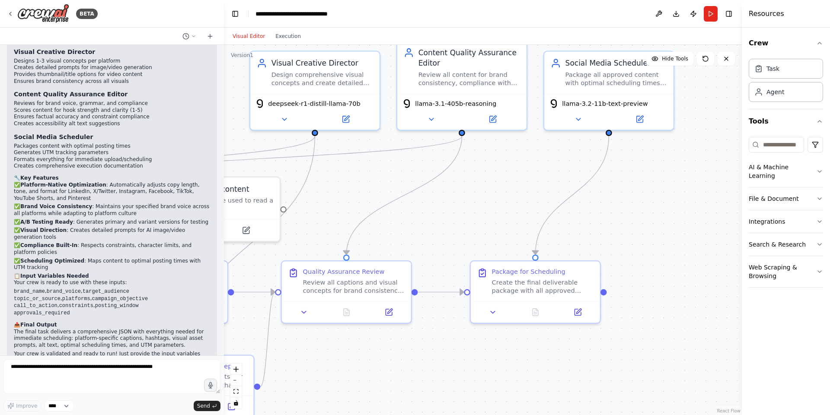
drag, startPoint x: 548, startPoint y: 353, endPoint x: 506, endPoint y: 385, distance: 52.6
click at [506, 383] on div ".deletable-edge-delete-btn { width: 20px; height: 20px; border: 0px solid #ffff…" at bounding box center [483, 230] width 518 height 370
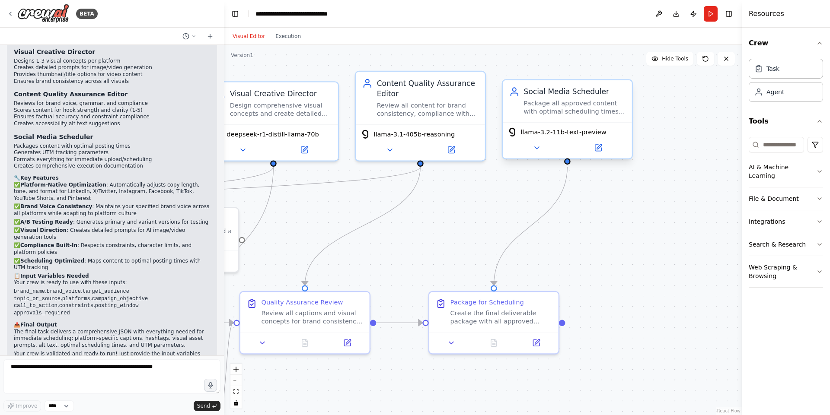
click at [561, 111] on div "Package all approved content with optimal scheduling times for {platforms} with…" at bounding box center [575, 107] width 102 height 17
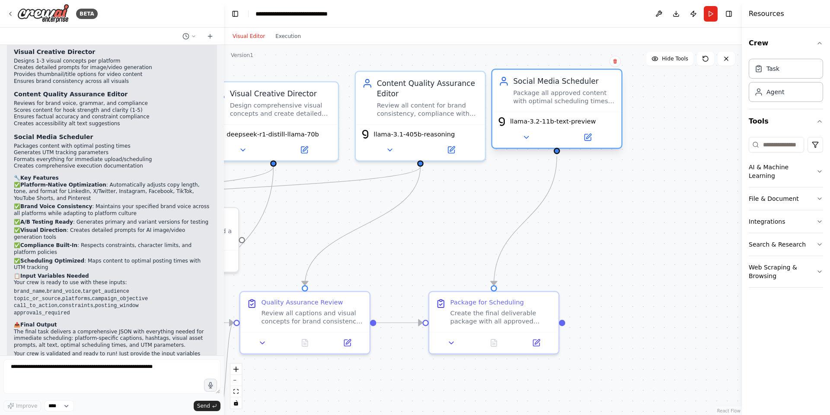
drag, startPoint x: 561, startPoint y: 111, endPoint x: 552, endPoint y: 96, distance: 18.6
click at [552, 96] on div "Package all approved content with optimal scheduling times for {platforms} with…" at bounding box center [564, 97] width 102 height 17
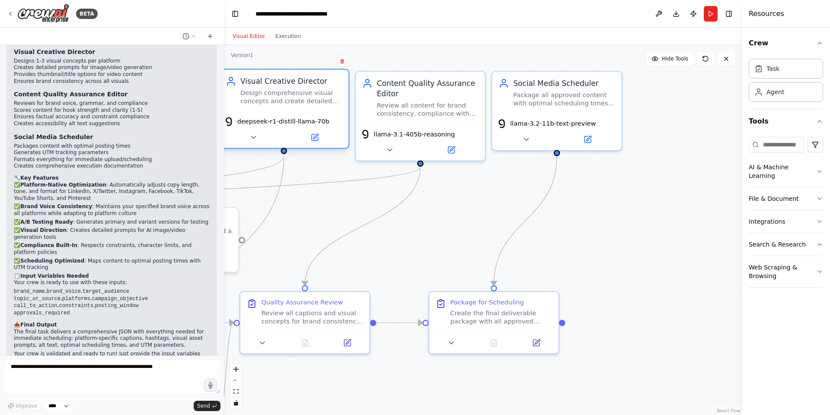
drag, startPoint x: 274, startPoint y: 102, endPoint x: 287, endPoint y: 96, distance: 14.7
click at [287, 96] on div "Design comprehensive visual concepts and create detailed asset prompts for {pla…" at bounding box center [291, 97] width 102 height 17
click at [456, 215] on div ".deletable-edge-delete-btn { width: 20px; height: 20px; border: 0px solid #ffff…" at bounding box center [483, 230] width 518 height 370
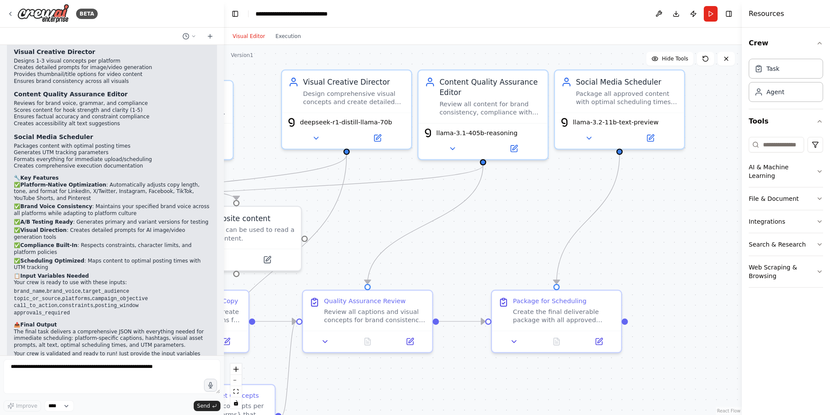
drag, startPoint x: 439, startPoint y: 242, endPoint x: 502, endPoint y: 241, distance: 63.1
click at [502, 241] on div ".deletable-edge-delete-btn { width: 20px; height: 20px; border: 0px solid #ffff…" at bounding box center [483, 230] width 518 height 370
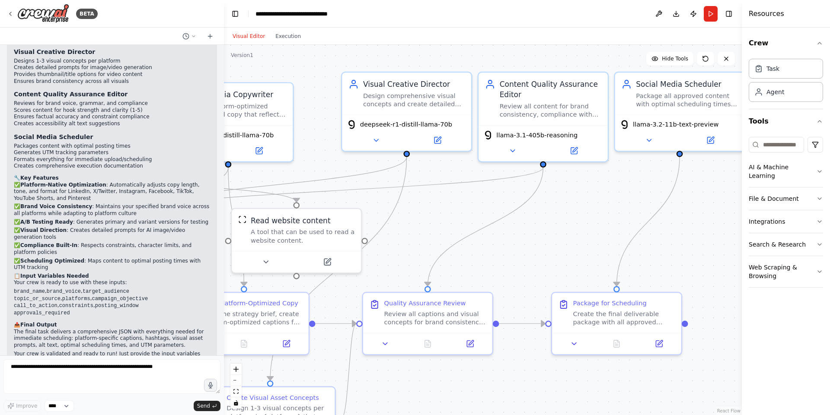
drag, startPoint x: 357, startPoint y: 225, endPoint x: 409, endPoint y: 227, distance: 52.7
click at [414, 228] on div ".deletable-edge-delete-btn { width: 20px; height: 20px; border: 0px solid #ffff…" at bounding box center [483, 230] width 518 height 370
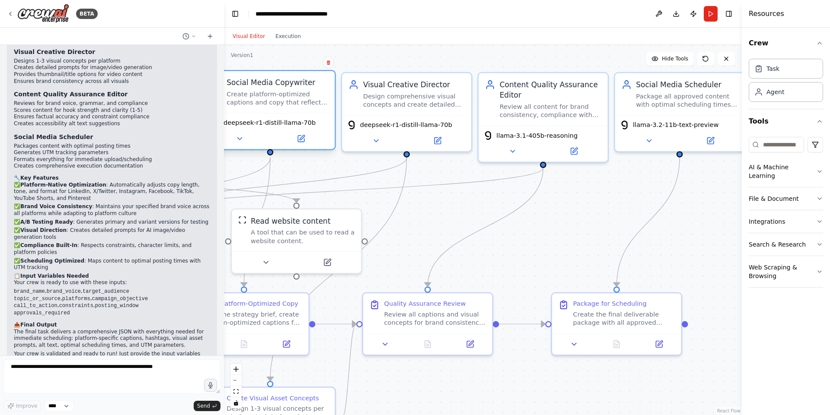
drag, startPoint x: 292, startPoint y: 121, endPoint x: 311, endPoint y: 109, distance: 22.3
click at [311, 109] on div "Social Media Copywriter Create platform-optimized captions and copy that reflec…" at bounding box center [270, 92] width 129 height 42
click at [420, 232] on div ".deletable-edge-delete-btn { width: 20px; height: 20px; border: 0px solid #ffff…" at bounding box center [483, 230] width 518 height 370
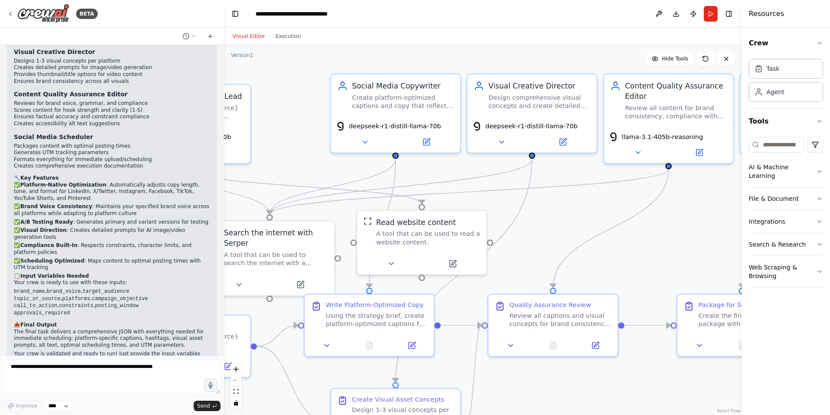
drag, startPoint x: 414, startPoint y: 239, endPoint x: 560, endPoint y: 236, distance: 146.1
click at [551, 239] on div ".deletable-edge-delete-btn { width: 20px; height: 20px; border: 0px solid #ffff…" at bounding box center [483, 230] width 518 height 370
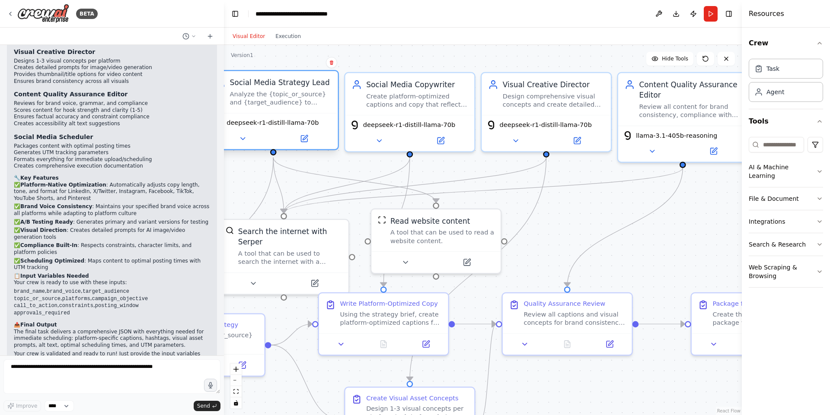
drag, startPoint x: 243, startPoint y: 109, endPoint x: 313, endPoint y: 98, distance: 71.0
click at [313, 98] on div "Analyze the {topic_or_source} and {target_audience} to define compelling messag…" at bounding box center [280, 98] width 102 height 17
click at [364, 59] on div ".deletable-edge-delete-btn { width: 20px; height: 20px; border: 0px solid #ffff…" at bounding box center [483, 230] width 518 height 370
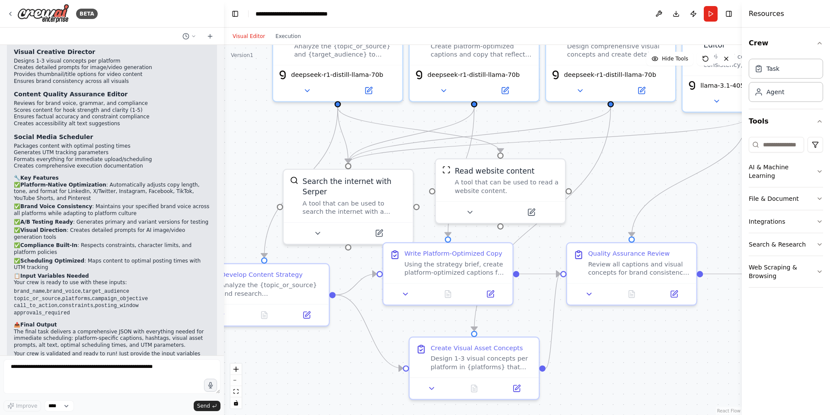
drag, startPoint x: 569, startPoint y: 226, endPoint x: 633, endPoint y: 175, distance: 81.6
click at [633, 175] on div ".deletable-edge-delete-btn { width: 20px; height: 20px; border: 0px solid #ffff…" at bounding box center [483, 230] width 518 height 370
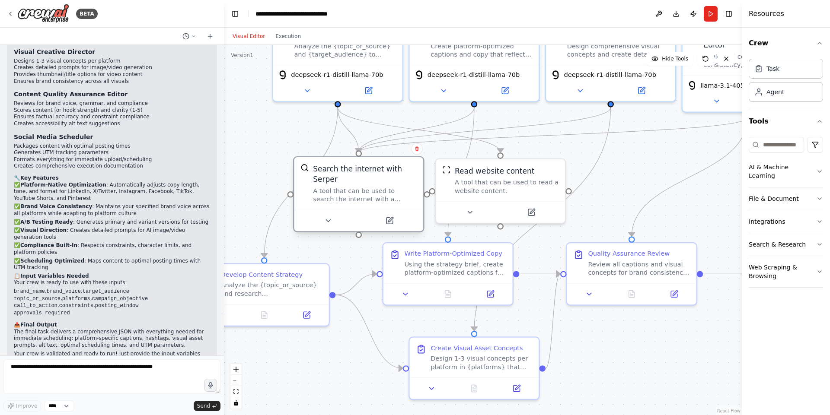
drag, startPoint x: 368, startPoint y: 217, endPoint x: 382, endPoint y: 206, distance: 18.2
click at [382, 206] on div "Search the internet with Serper A tool that can be used to search the internet …" at bounding box center [358, 183] width 129 height 52
click at [599, 202] on div ".deletable-edge-delete-btn { width: 20px; height: 20px; border: 0px solid #ffff…" at bounding box center [483, 230] width 518 height 370
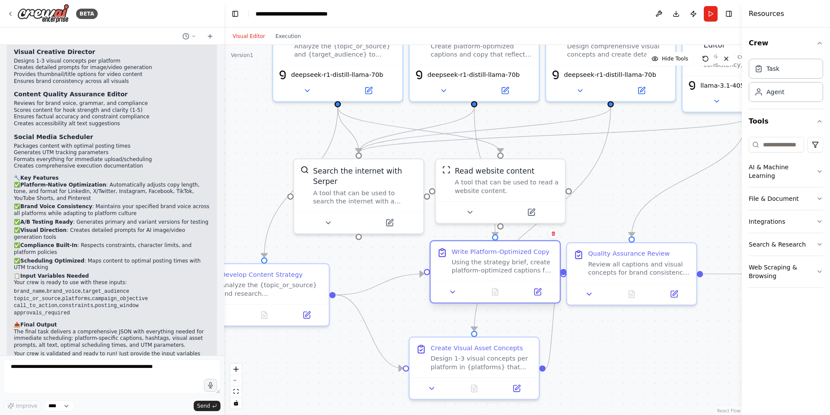
drag, startPoint x: 467, startPoint y: 282, endPoint x: 511, endPoint y: 282, distance: 43.6
click at [511, 282] on div at bounding box center [494, 292] width 129 height 22
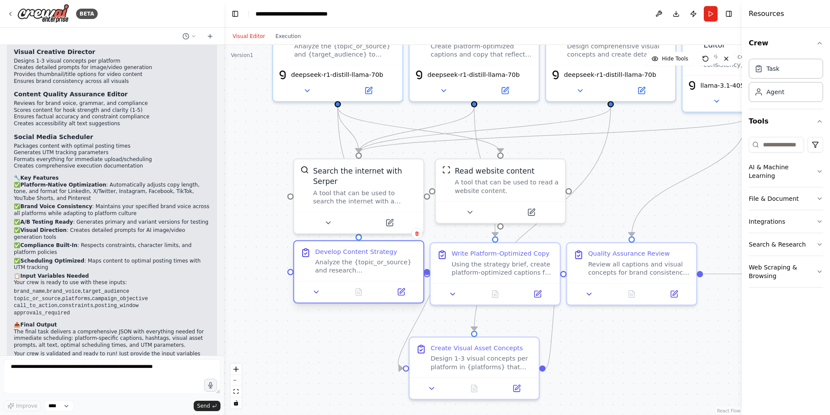
click at [388, 283] on div "Develop Content Strategy Analyze the {topic_or_source} and research {target_aud…" at bounding box center [358, 272] width 131 height 64
click at [298, 336] on div ".deletable-edge-delete-btn { width: 20px; height: 20px; border: 0px solid #ffff…" at bounding box center [483, 230] width 518 height 370
drag, startPoint x: 502, startPoint y: 193, endPoint x: 495, endPoint y: 194, distance: 7.4
click at [495, 194] on div "Read website content A tool that can be used to read a website content." at bounding box center [494, 178] width 129 height 42
click at [573, 360] on div ".deletable-edge-delete-btn { width: 20px; height: 20px; border: 0px solid #ffff…" at bounding box center [483, 230] width 518 height 370
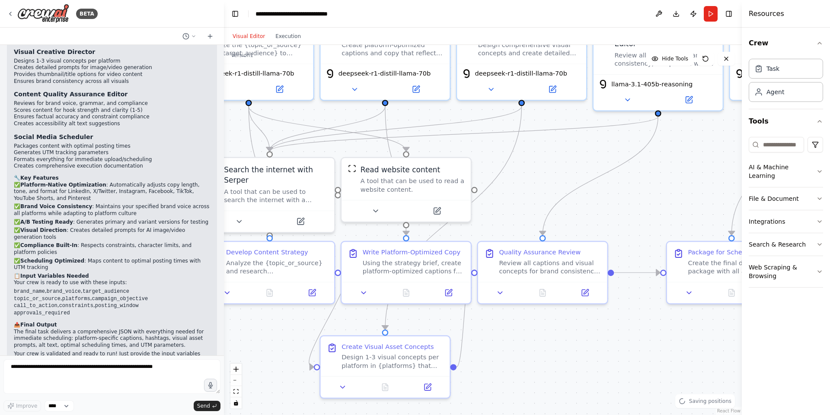
drag, startPoint x: 609, startPoint y: 359, endPoint x: 532, endPoint y: 355, distance: 77.9
click at [520, 357] on div ".deletable-edge-delete-btn { width: 20px; height: 20px; border: 0px solid #ffff…" at bounding box center [483, 230] width 518 height 370
drag, startPoint x: 720, startPoint y: 256, endPoint x: 667, endPoint y: 257, distance: 52.7
click at [667, 257] on div "Create the final deliverable package with all approved content formatted for im…" at bounding box center [686, 264] width 102 height 17
click at [635, 344] on div ".deletable-edge-delete-btn { width: 20px; height: 20px; border: 0px solid #ffff…" at bounding box center [483, 230] width 518 height 370
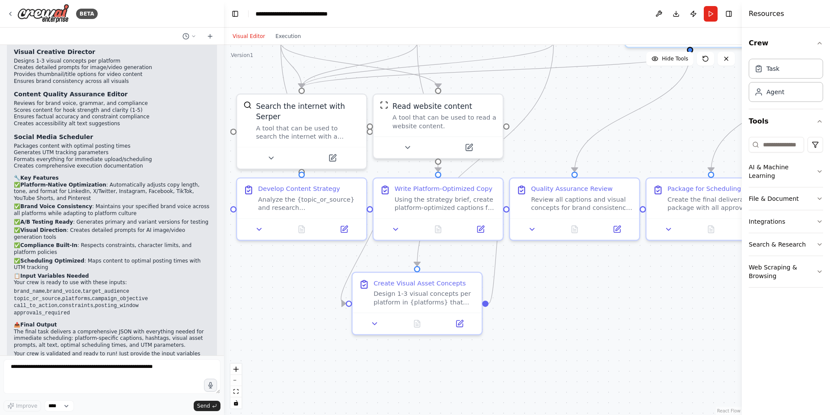
drag, startPoint x: 635, startPoint y: 355, endPoint x: 677, endPoint y: 288, distance: 79.0
click at [677, 288] on div ".deletable-edge-delete-btn { width: 20px; height: 20px; border: 0px solid #ffff…" at bounding box center [483, 230] width 518 height 370
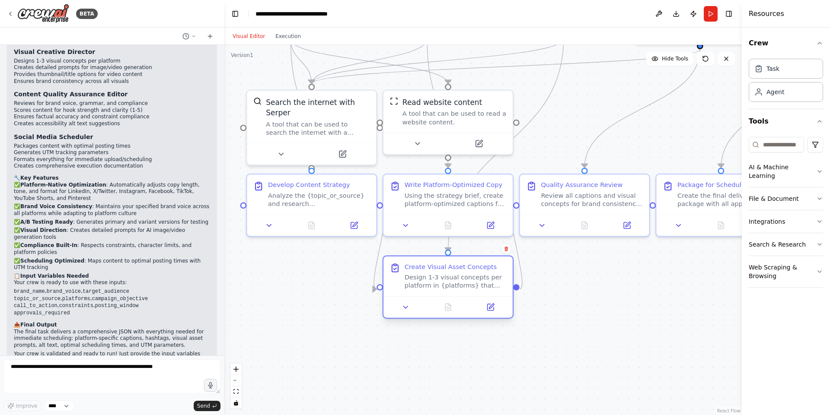
drag, startPoint x: 446, startPoint y: 306, endPoint x: 469, endPoint y: 298, distance: 24.7
click at [469, 298] on div "Create Visual Asset Concepts Design 1-3 visual concepts per platform in {platfo…" at bounding box center [447, 287] width 131 height 64
click at [554, 371] on div ".deletable-edge-delete-btn { width: 20px; height: 20px; border: 0px solid #ffff…" at bounding box center [483, 230] width 518 height 370
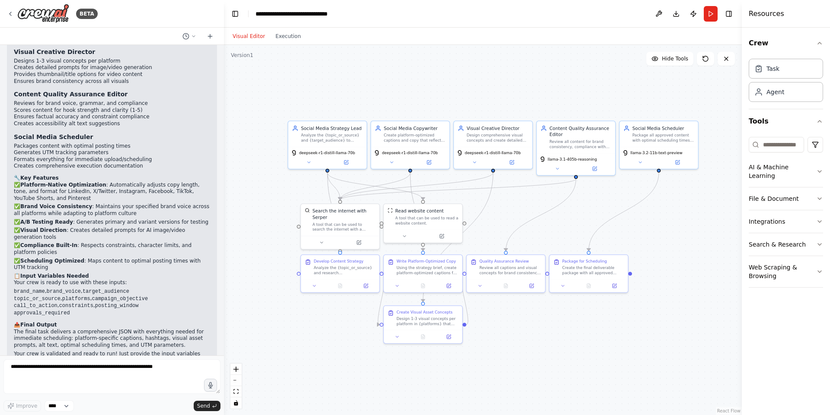
drag, startPoint x: 614, startPoint y: 336, endPoint x: 530, endPoint y: 357, distance: 86.5
click at [530, 357] on div ".deletable-edge-delete-btn { width: 20px; height: 20px; border: 0px solid #ffff…" at bounding box center [483, 230] width 518 height 370
